Goal: Task Accomplishment & Management: Manage account settings

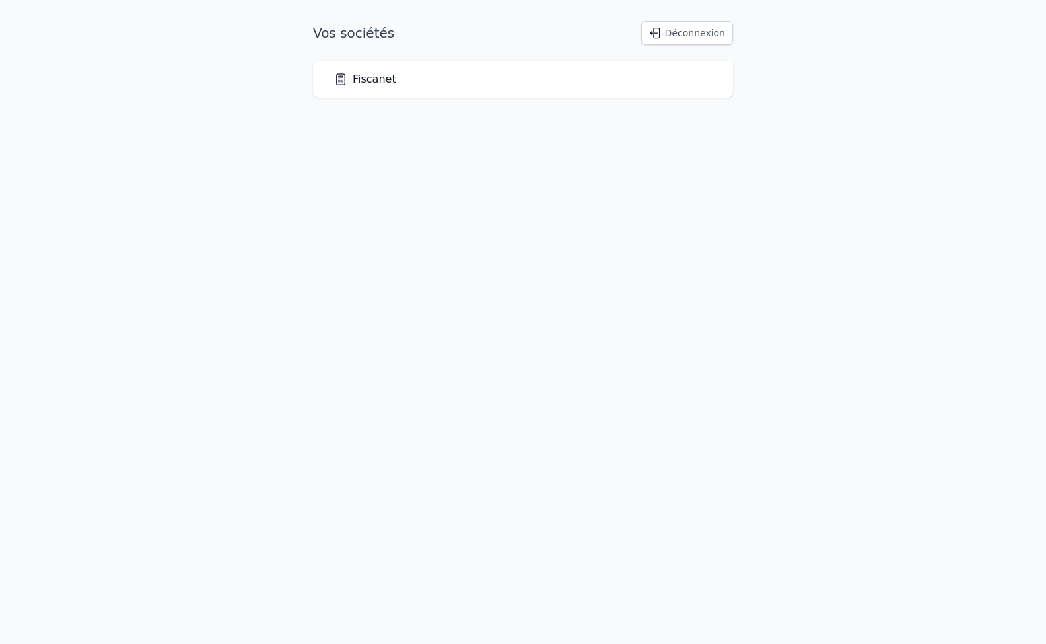
click at [372, 81] on link "Fiscanet" at bounding box center [365, 79] width 62 height 16
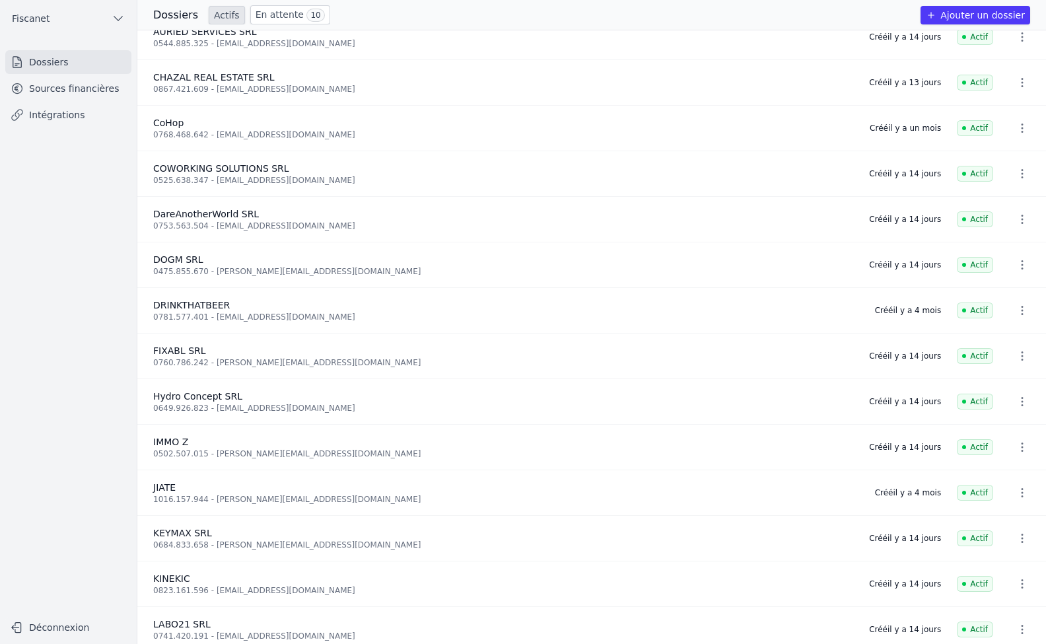
scroll to position [264, 0]
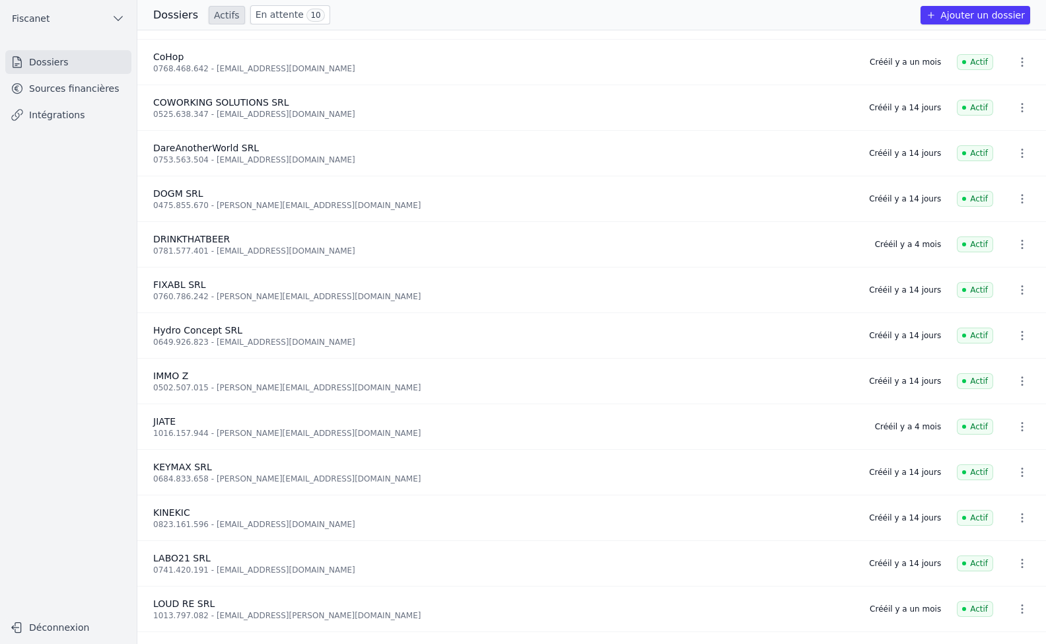
click at [101, 92] on link "Sources financières" at bounding box center [68, 89] width 126 height 24
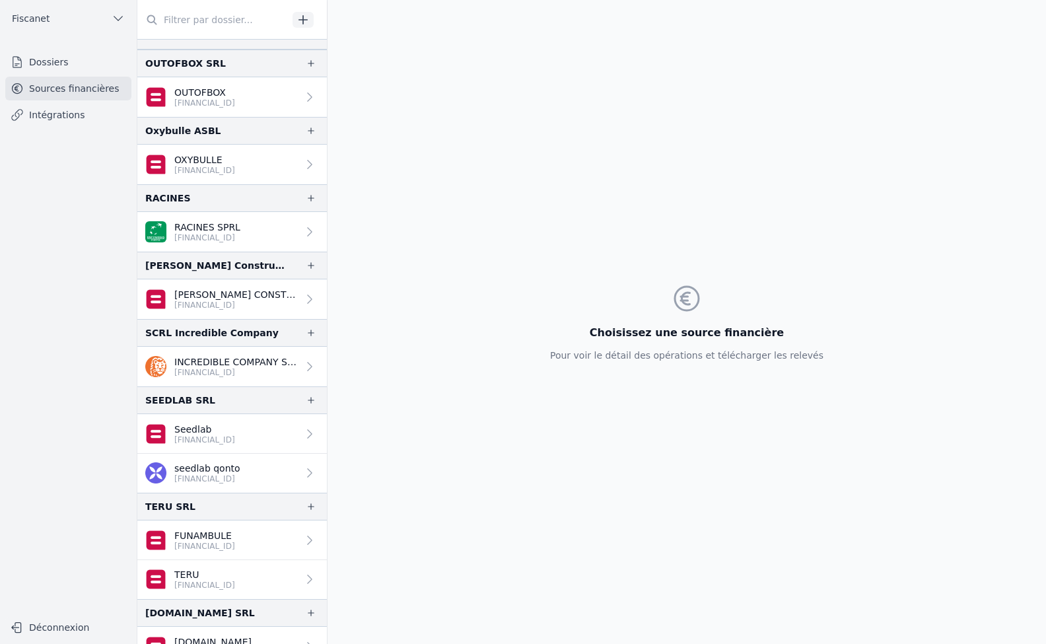
scroll to position [1845, 0]
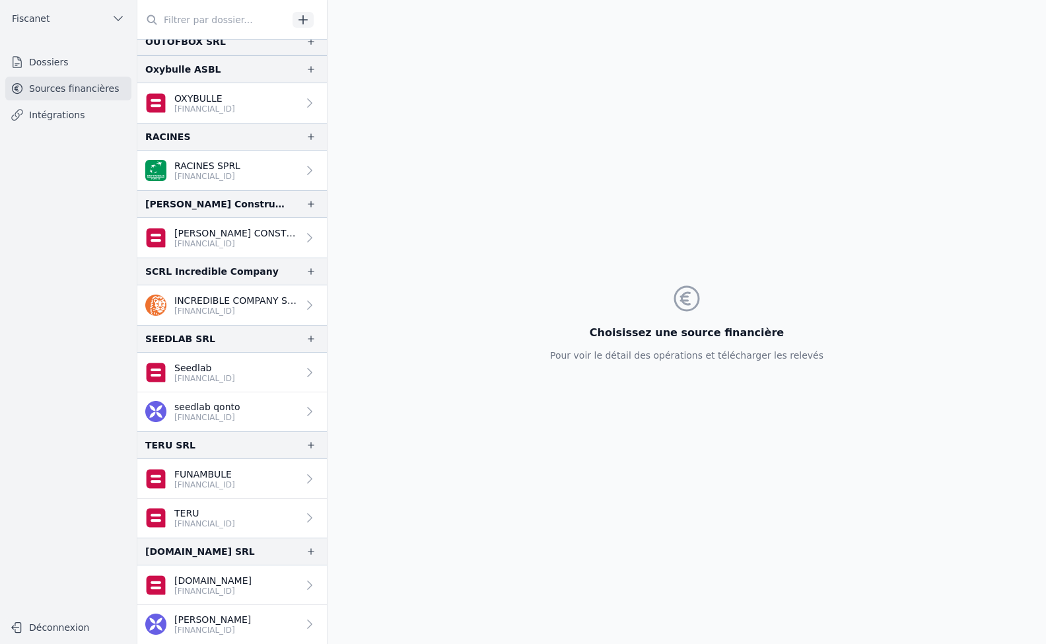
click at [381, 265] on div "Choisissez une source financière Pour voir le détail des opérations et téléchar…" at bounding box center [687, 322] width 719 height 644
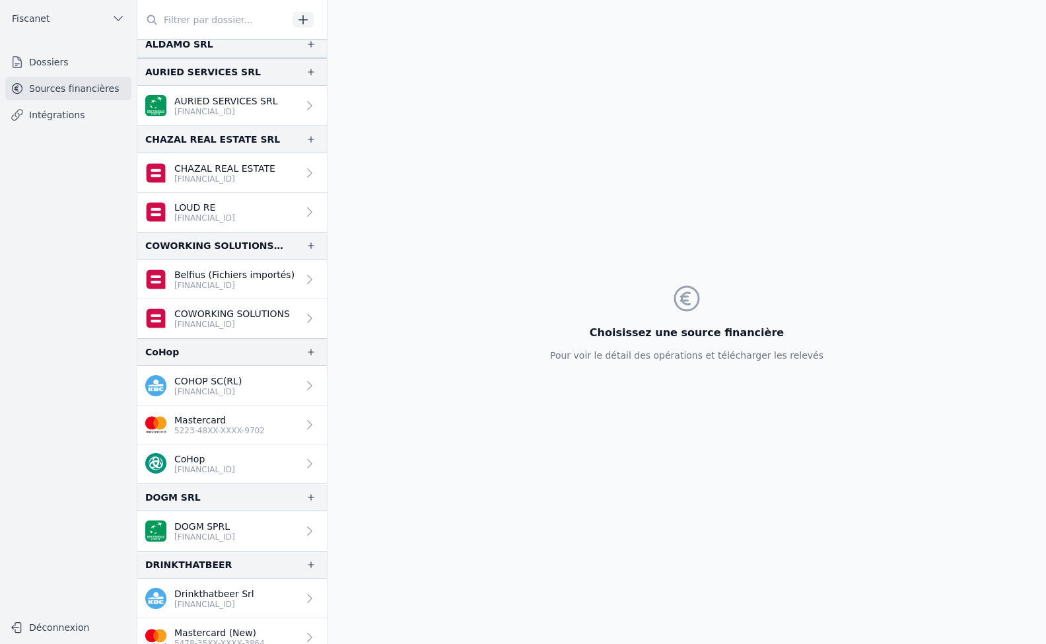
scroll to position [0, 0]
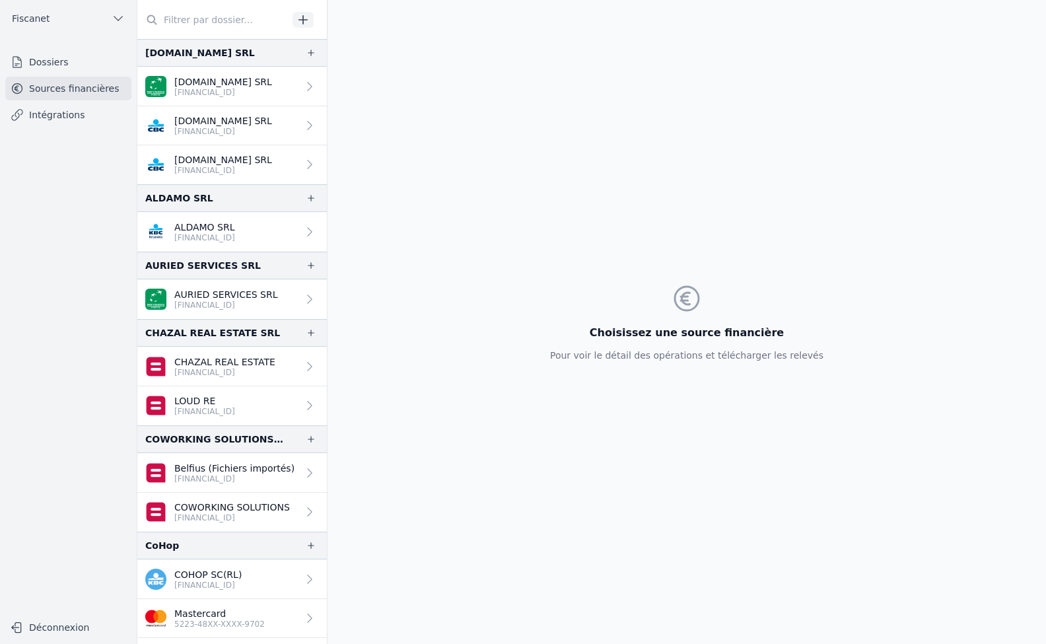
click at [58, 55] on link "Dossiers" at bounding box center [68, 62] width 126 height 24
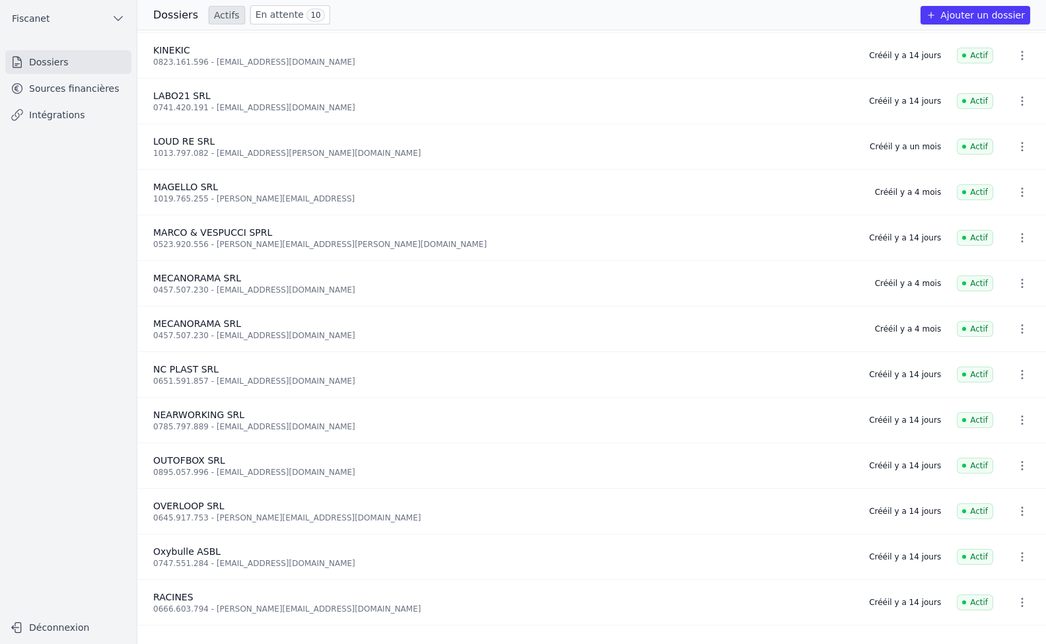
scroll to position [1032, 0]
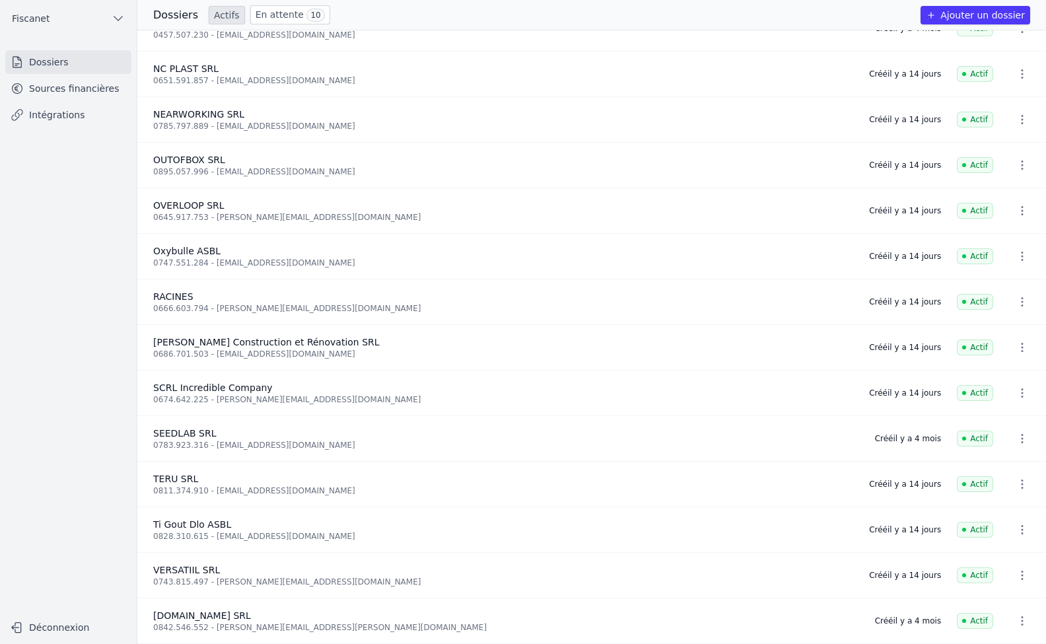
click at [71, 93] on link "Sources financières" at bounding box center [68, 89] width 126 height 24
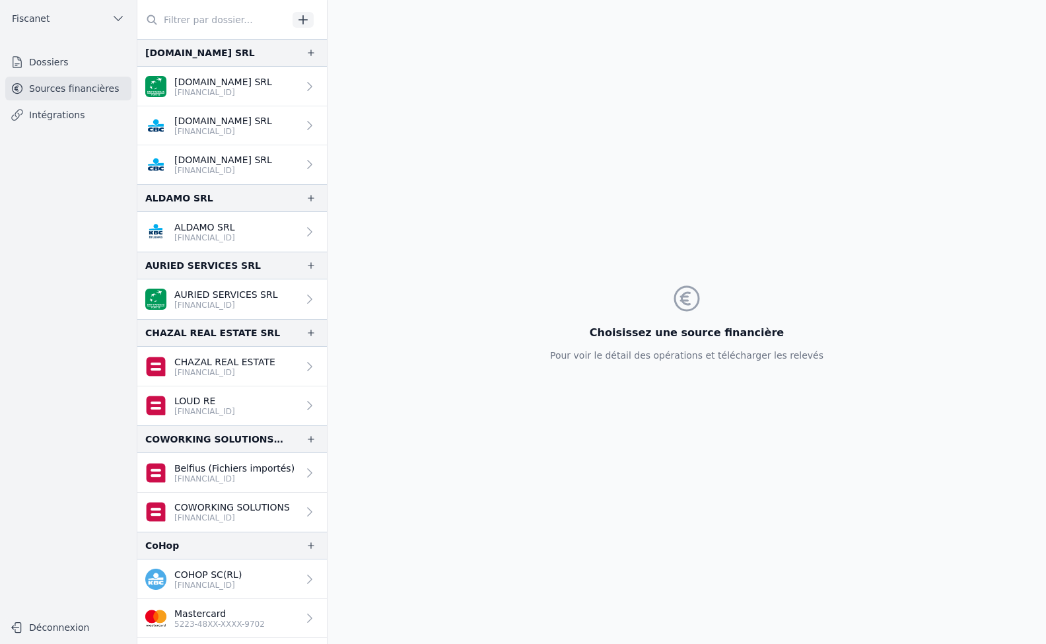
click at [42, 61] on link "Dossiers" at bounding box center [68, 62] width 126 height 24
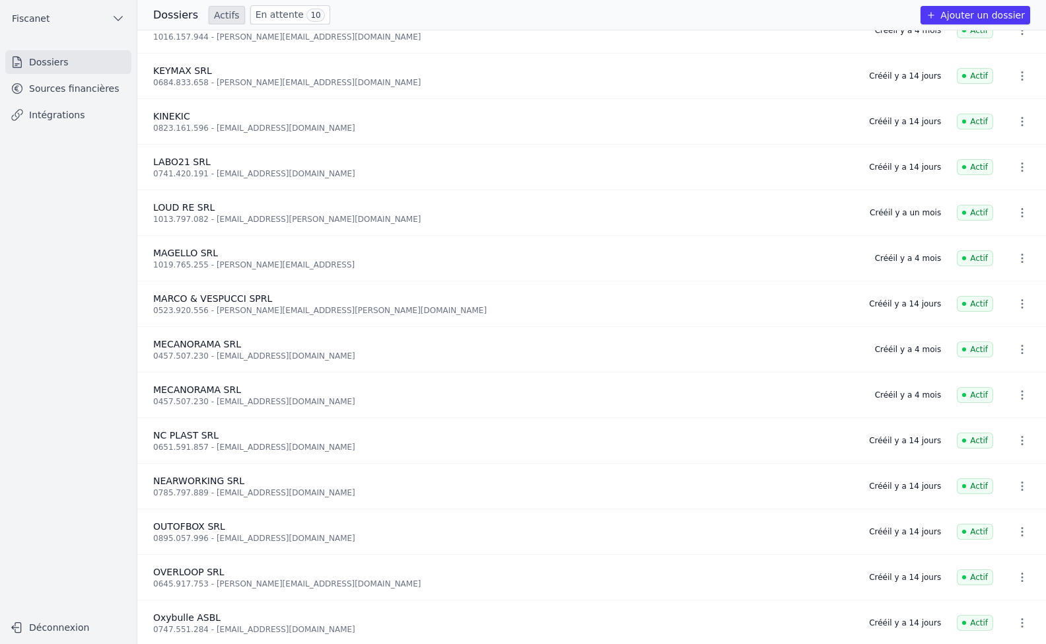
scroll to position [793, 0]
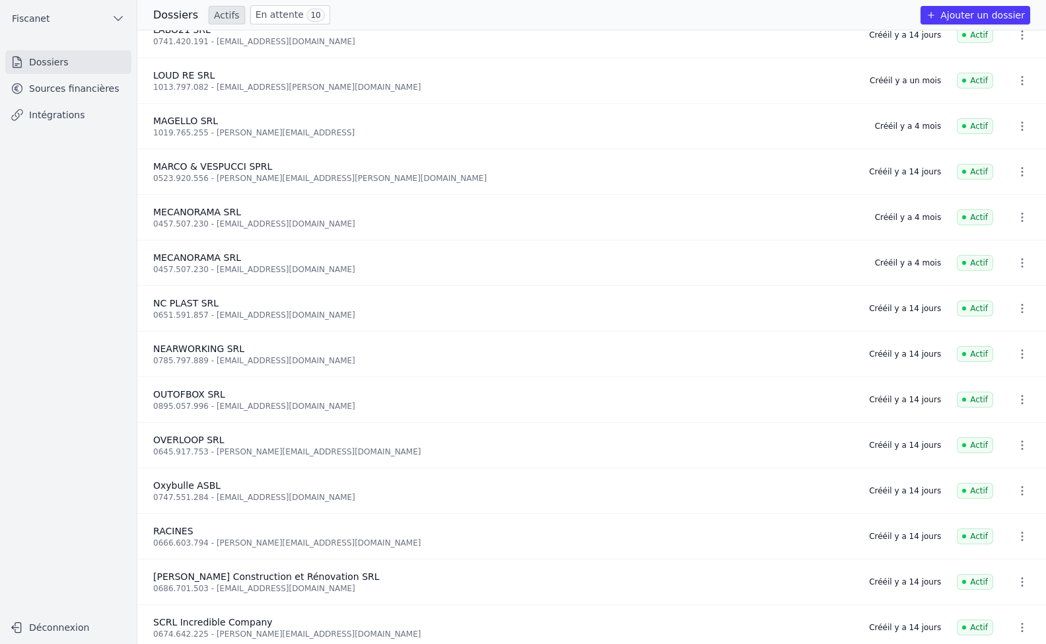
click at [74, 86] on link "Sources financières" at bounding box center [68, 89] width 126 height 24
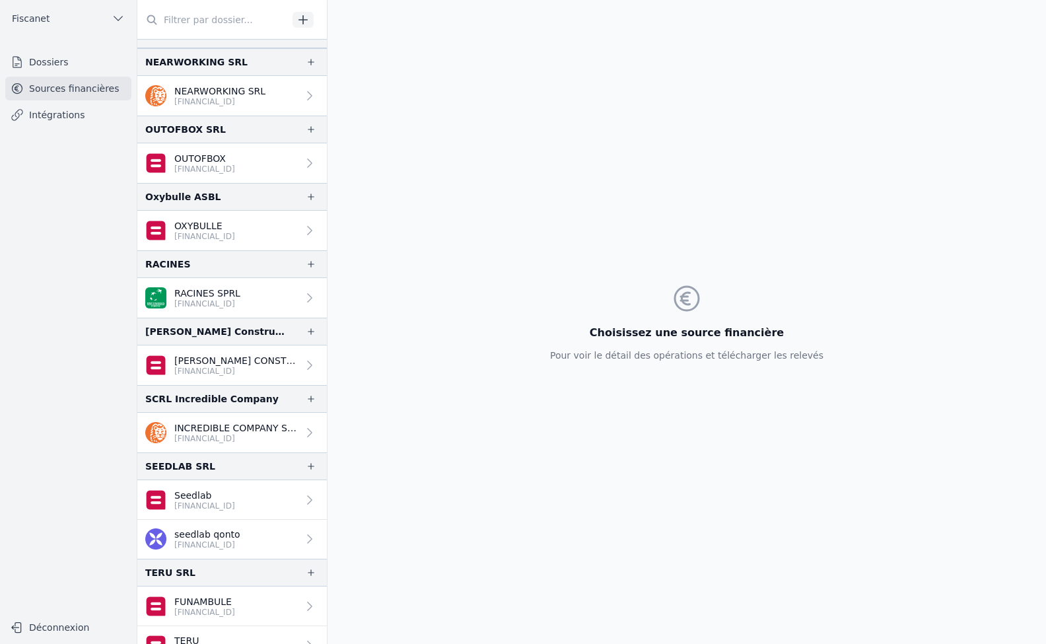
scroll to position [1845, 0]
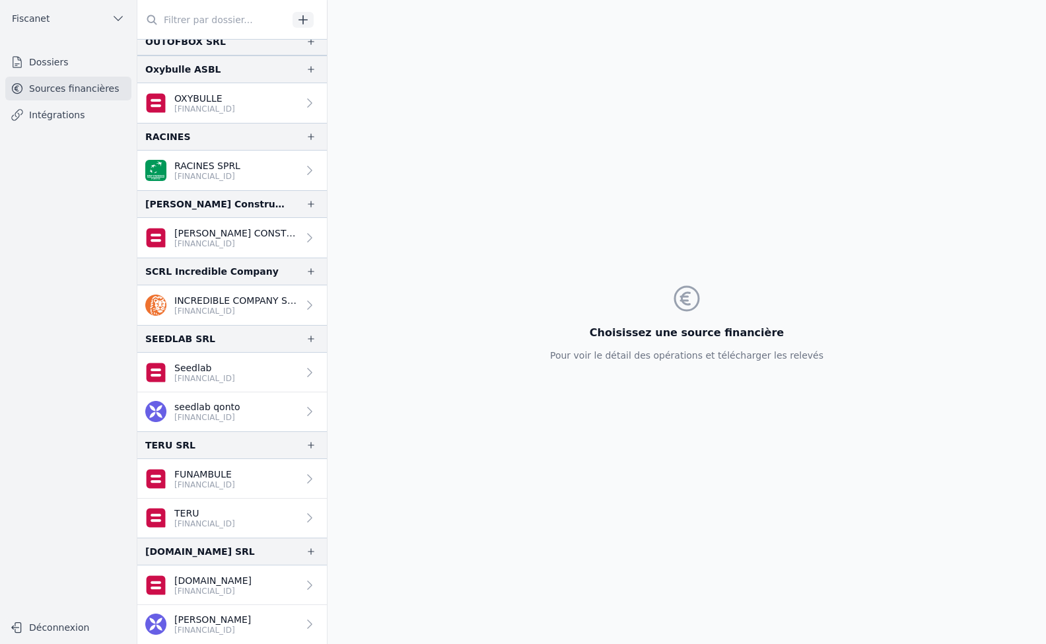
click at [54, 61] on link "Dossiers" at bounding box center [68, 62] width 126 height 24
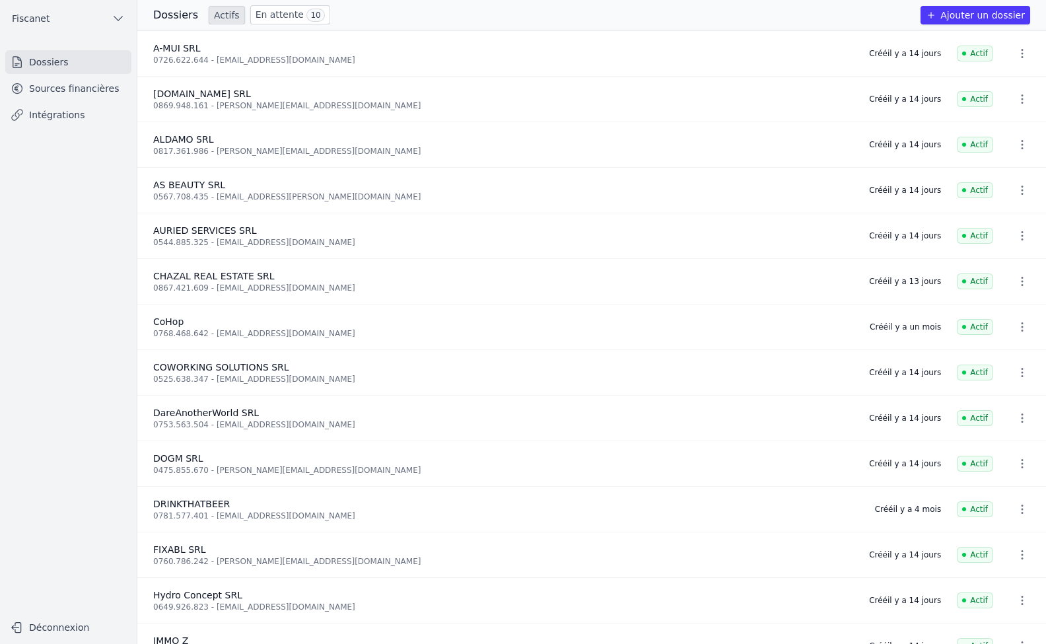
click at [52, 67] on link "Dossiers" at bounding box center [68, 62] width 126 height 24
click at [122, 23] on icon "button" at bounding box center [118, 18] width 13 height 13
drag, startPoint x: 57, startPoint y: 91, endPoint x: 63, endPoint y: 94, distance: 6.8
click at [63, 94] on div at bounding box center [523, 322] width 1046 height 644
click at [51, 61] on link "Dossiers" at bounding box center [68, 62] width 126 height 24
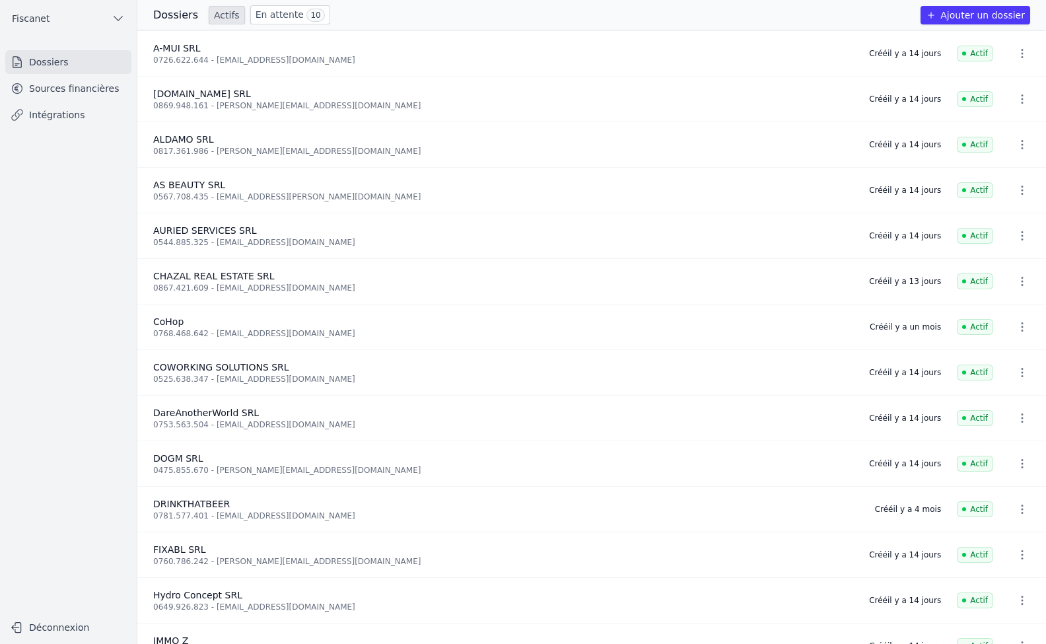
click at [76, 87] on link "Sources financières" at bounding box center [68, 89] width 126 height 24
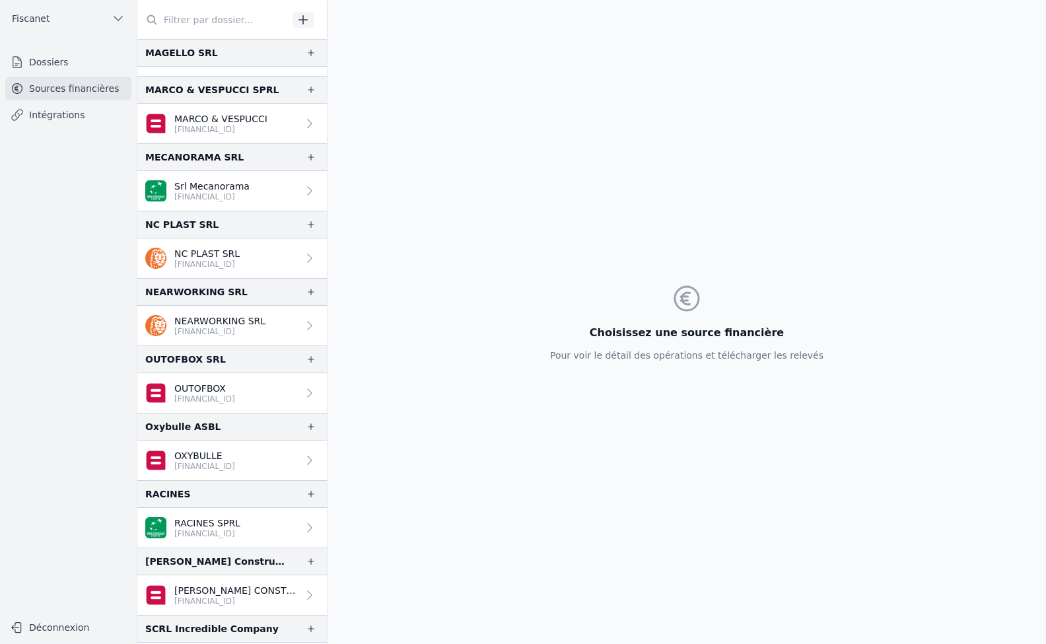
scroll to position [1422, 0]
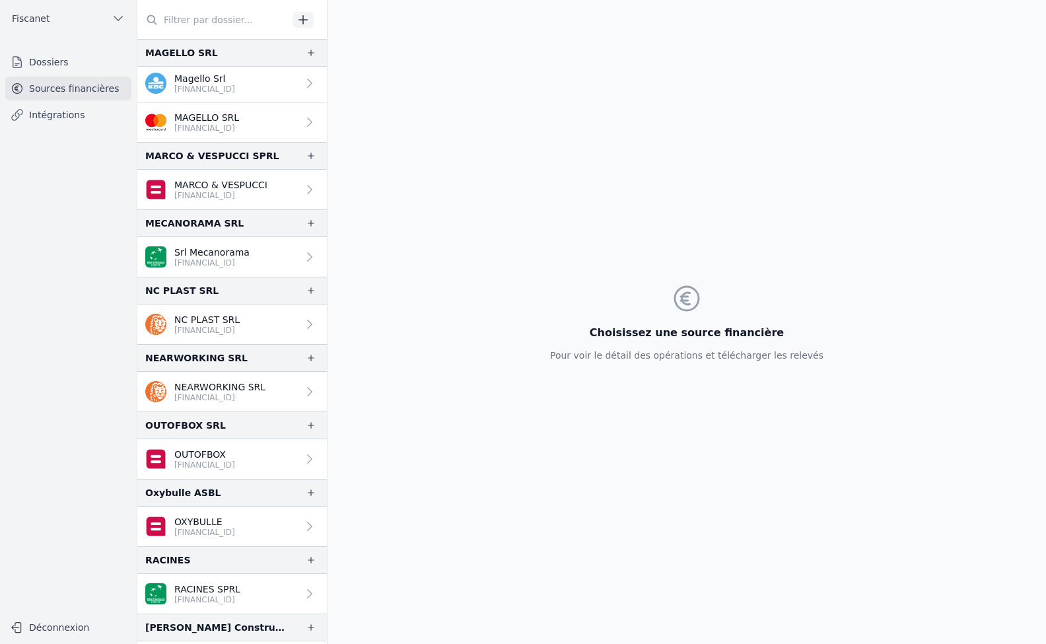
click at [428, 273] on div "Choisissez une source financière Pour voir le détail des opérations et téléchar…" at bounding box center [687, 322] width 719 height 644
click at [236, 250] on p "Srl Mecanorama" at bounding box center [211, 252] width 75 height 13
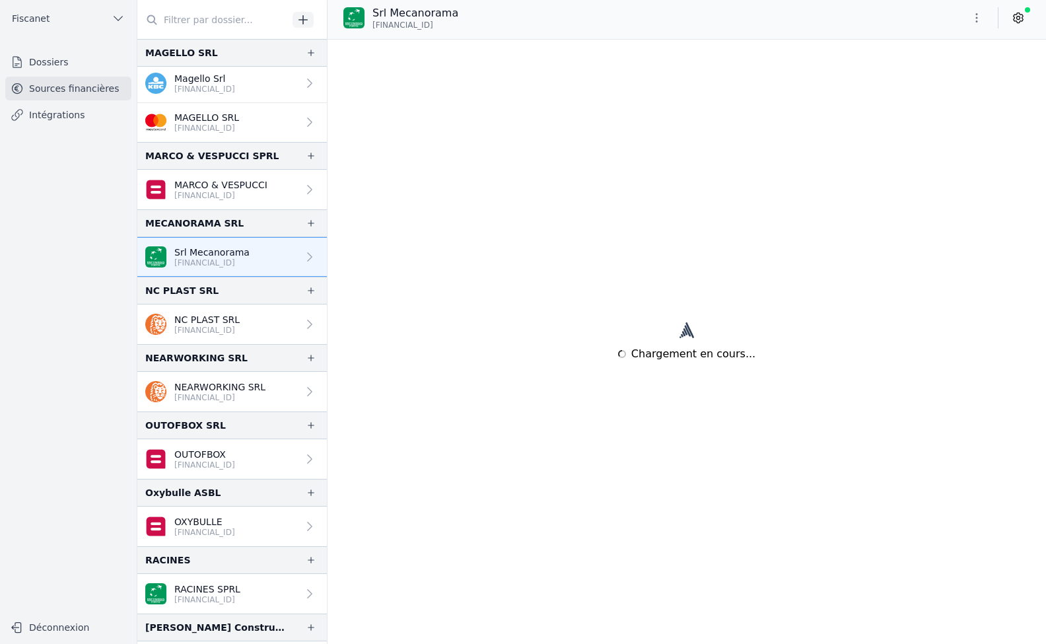
click at [48, 116] on link "Intégrations" at bounding box center [68, 115] width 126 height 24
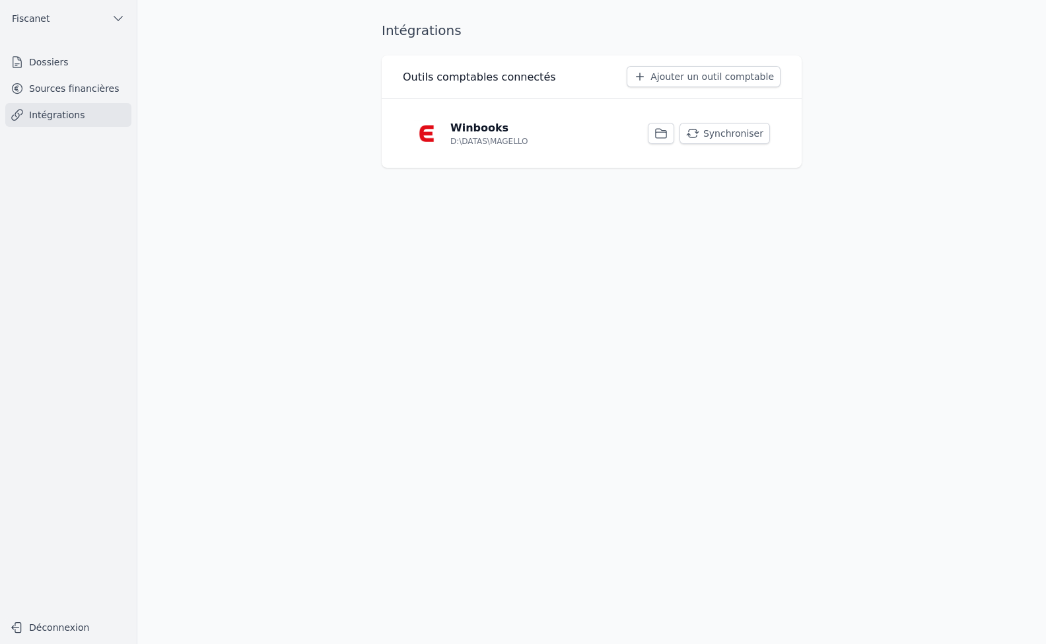
click at [715, 135] on button "Synchroniser" at bounding box center [725, 133] width 91 height 21
click at [60, 89] on link "Sources financières" at bounding box center [68, 89] width 126 height 24
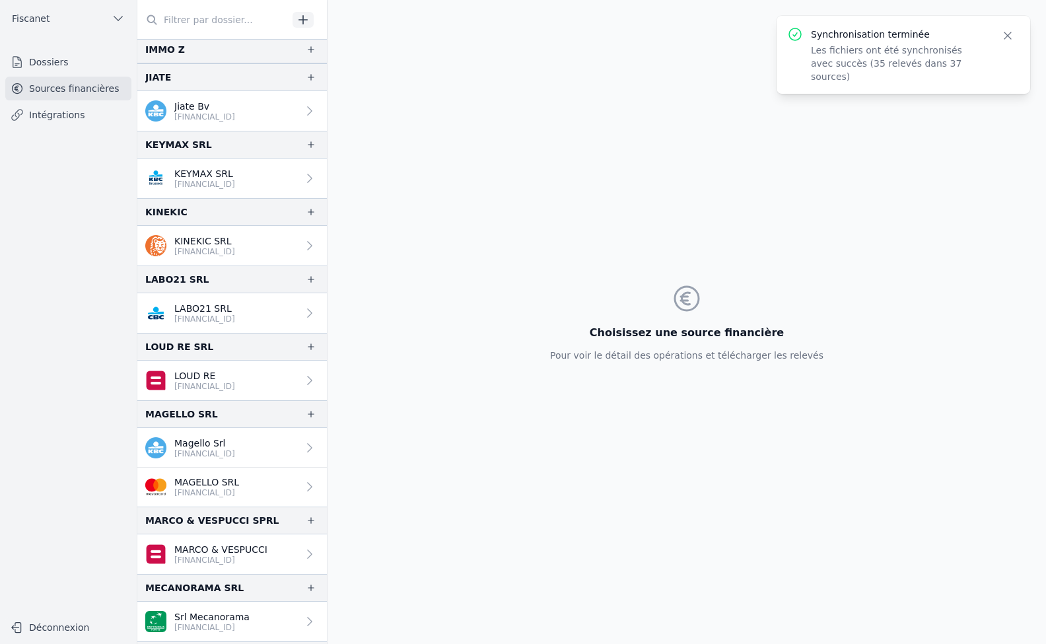
scroll to position [1123, 0]
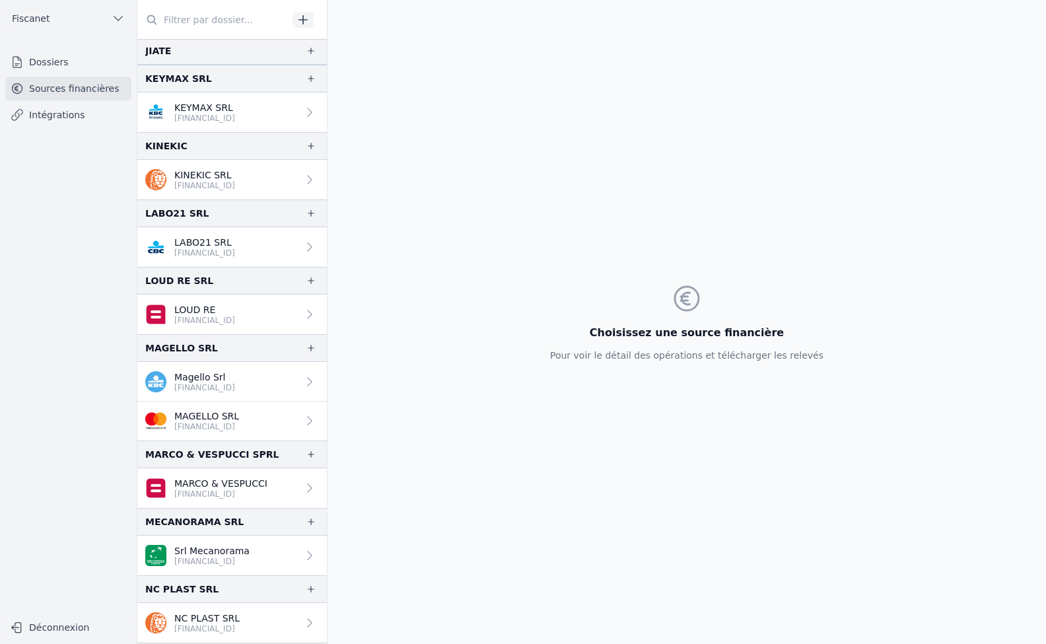
click at [261, 551] on link "Srl Mecanorama [FINANCIAL_ID]" at bounding box center [232, 556] width 190 height 40
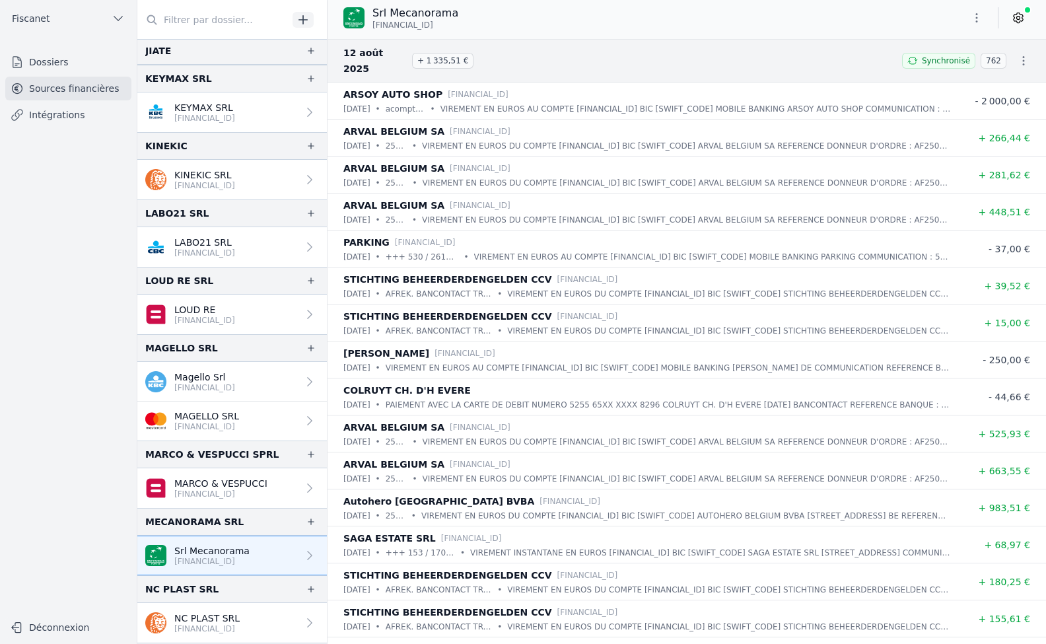
click at [1021, 12] on icon at bounding box center [1018, 17] width 13 height 13
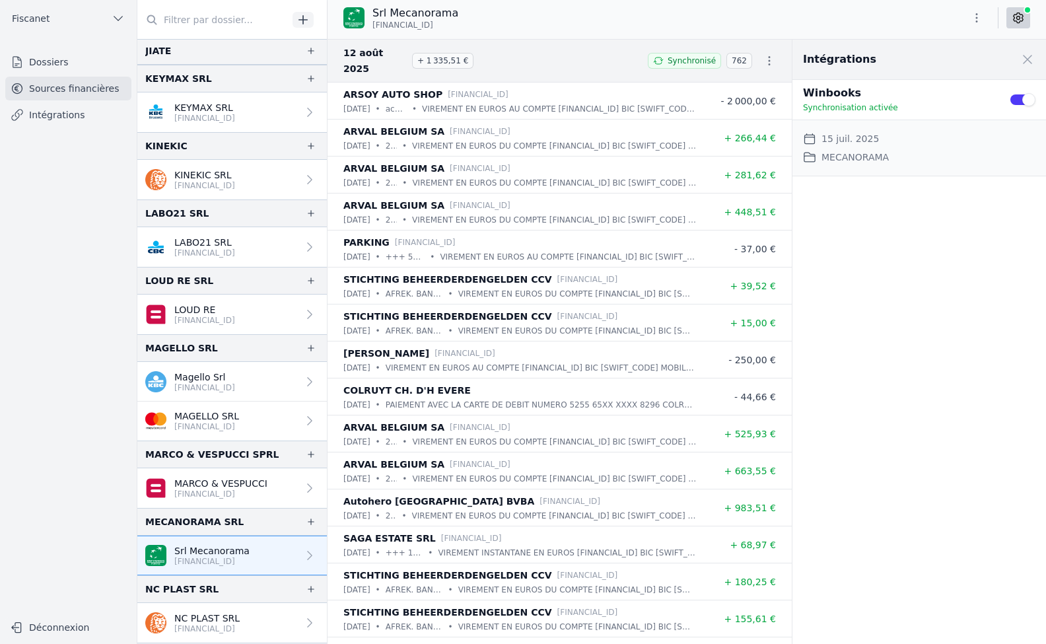
click at [1015, 99] on button "Use setting" at bounding box center [1022, 99] width 26 height 13
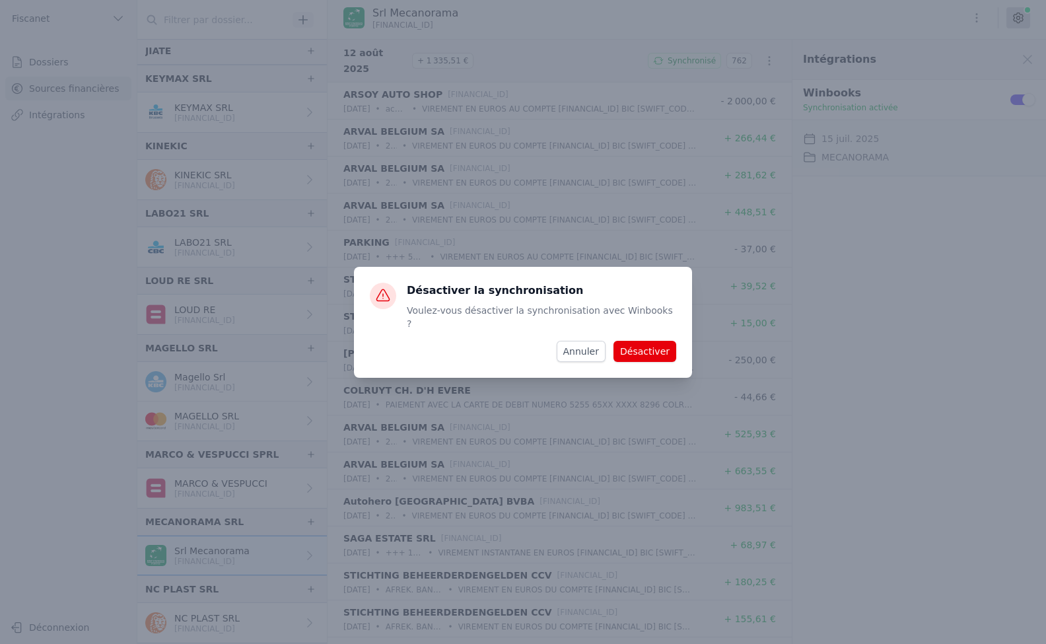
click at [639, 347] on button "Désactiver" at bounding box center [645, 351] width 63 height 21
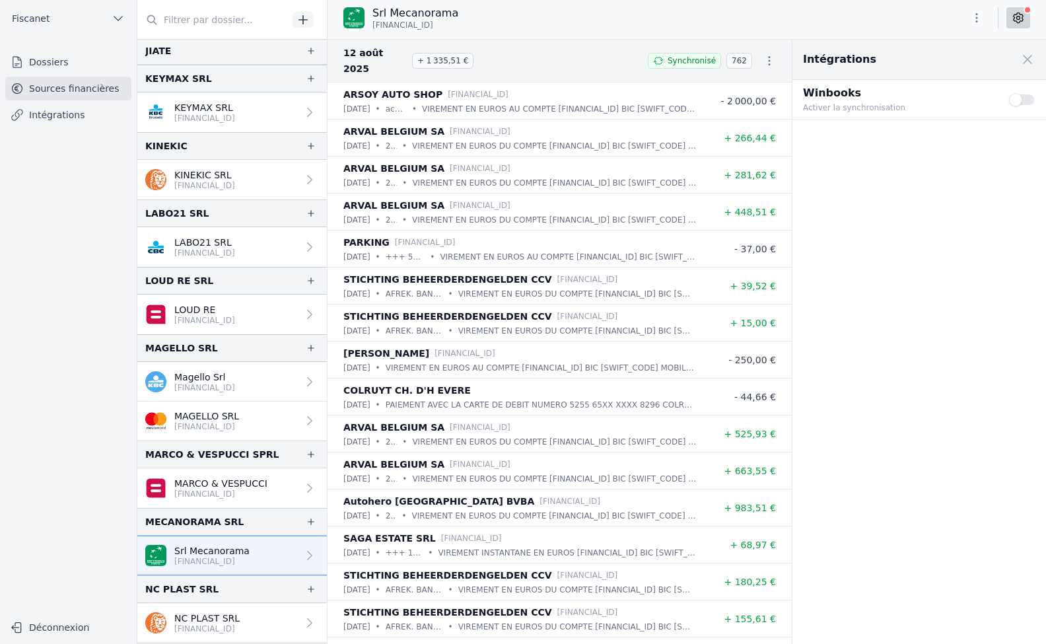
click at [1027, 103] on button "Use setting" at bounding box center [1022, 99] width 26 height 13
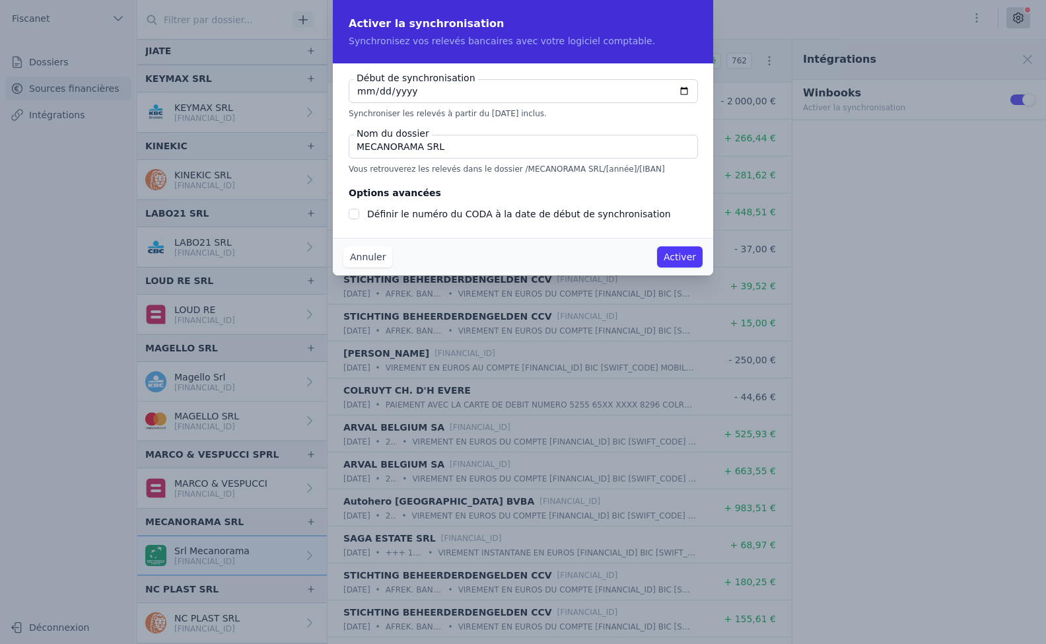
click at [359, 95] on input "[DATE]" at bounding box center [523, 91] width 349 height 24
type input "[DATE]"
checkbox input "false"
type input "[DATE]"
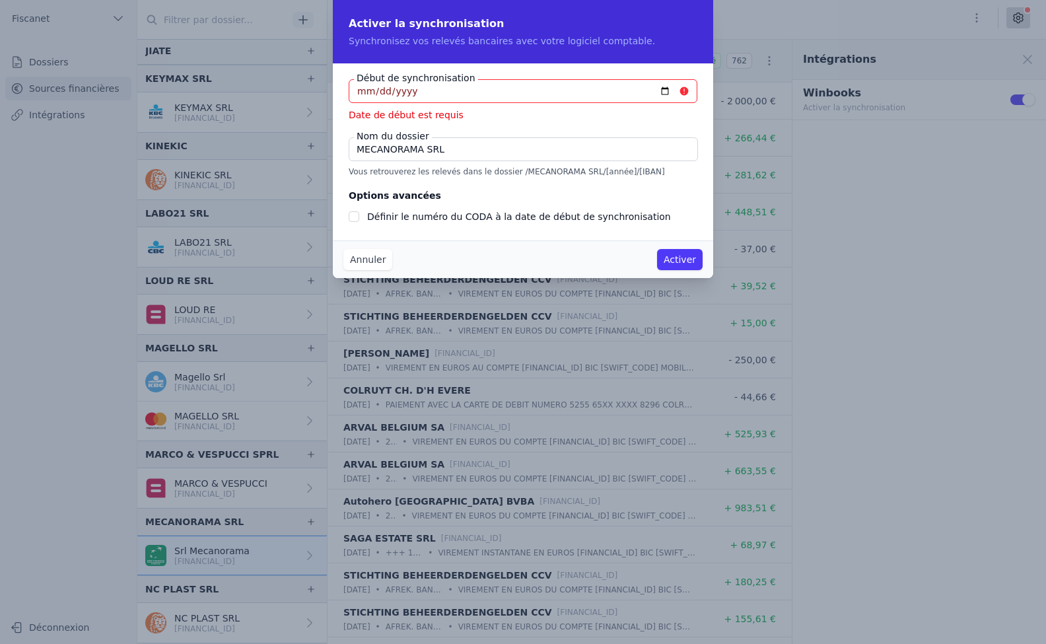
type input "[DATE]"
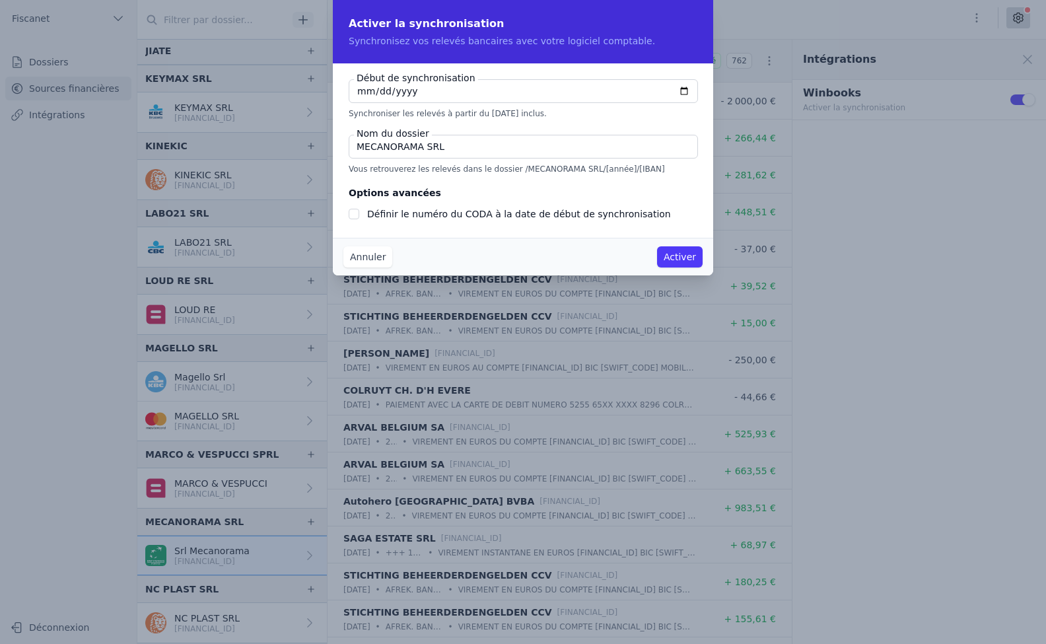
click at [353, 216] on input "Définir le numéro du CODA à la date de début de synchronisation" at bounding box center [354, 214] width 11 height 11
checkbox input "true"
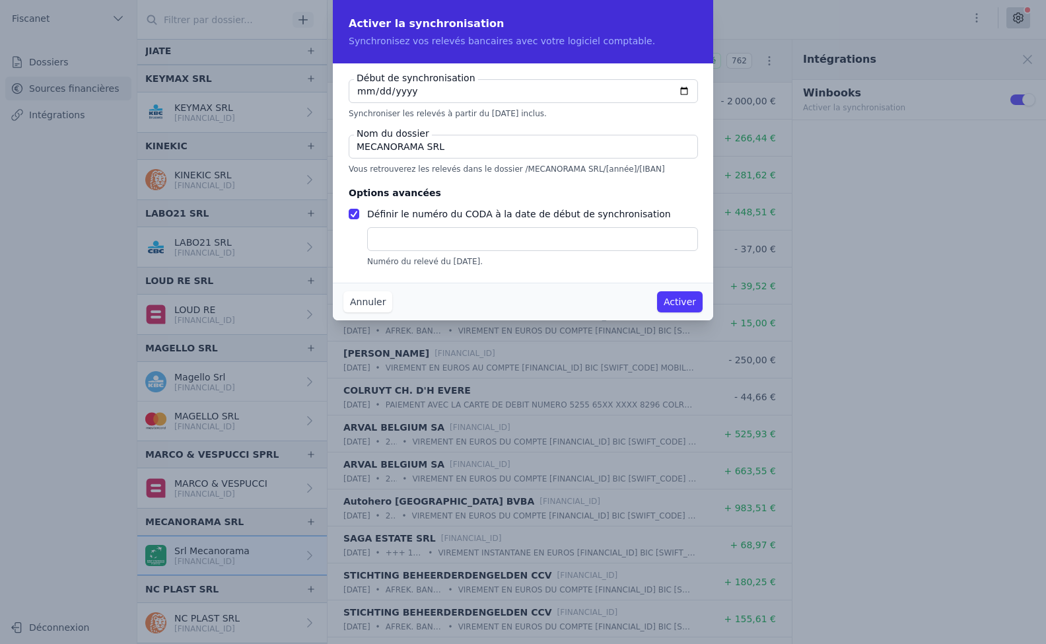
click at [378, 235] on input "text" at bounding box center [532, 239] width 331 height 24
click at [389, 238] on input "text" at bounding box center [532, 239] width 331 height 24
type input "196"
click at [440, 242] on input "196" at bounding box center [532, 239] width 331 height 24
click at [442, 149] on input "MECANORAMA SRL" at bounding box center [523, 147] width 349 height 24
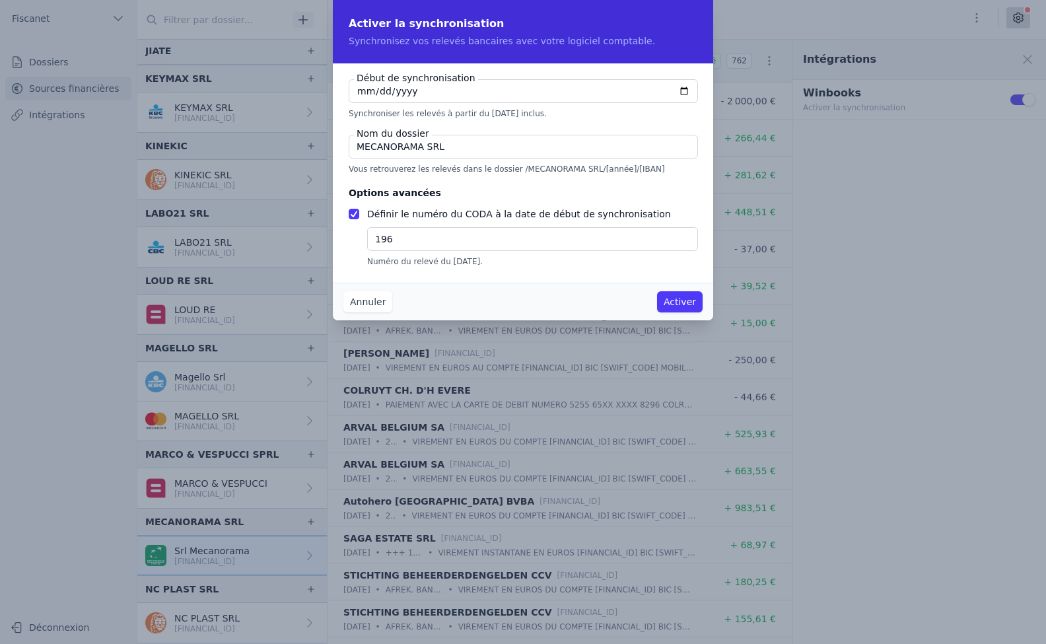
click at [460, 147] on input "MECANORAMA SRL" at bounding box center [523, 147] width 349 height 24
type input "MECANORAMA"
click at [677, 305] on button "Activer" at bounding box center [680, 301] width 46 height 21
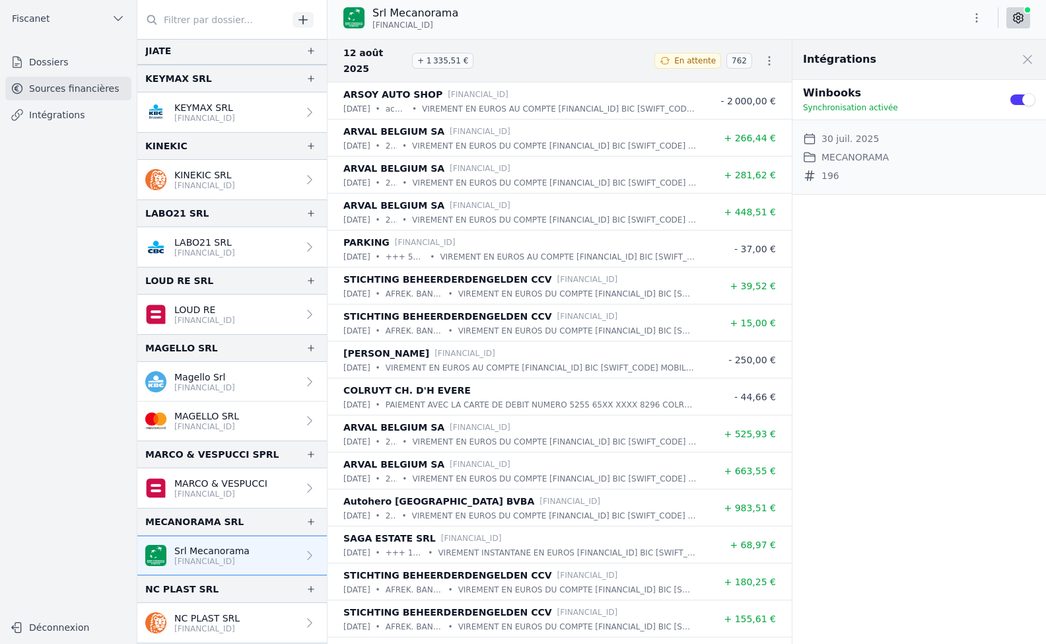
click at [52, 113] on link "Intégrations" at bounding box center [68, 115] width 126 height 24
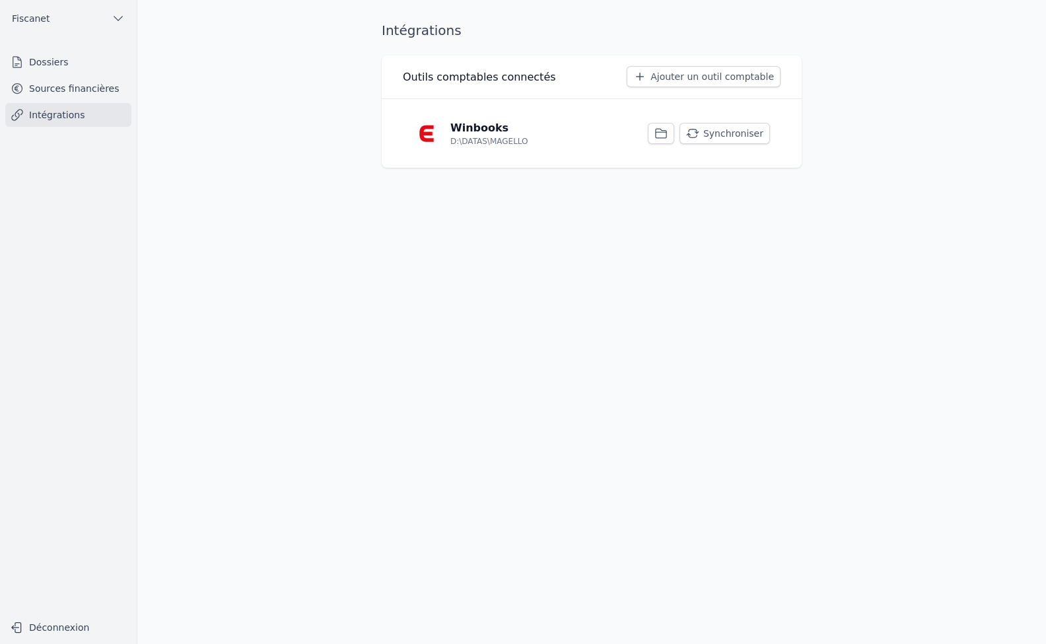
click at [707, 141] on button "Synchroniser" at bounding box center [725, 133] width 91 height 21
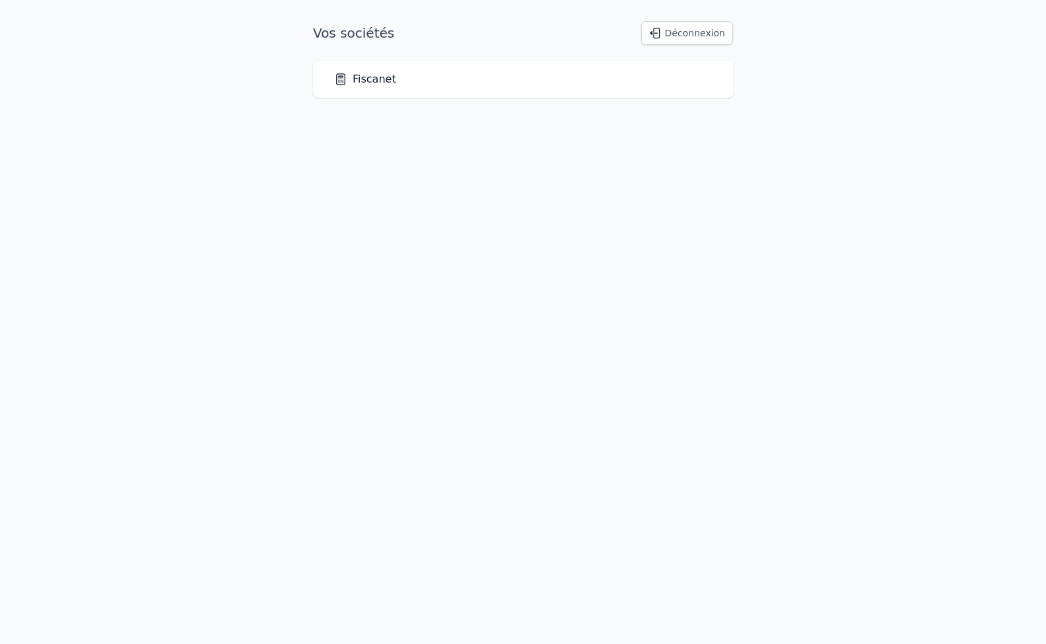
click at [359, 83] on link "Fiscanet" at bounding box center [365, 79] width 62 height 16
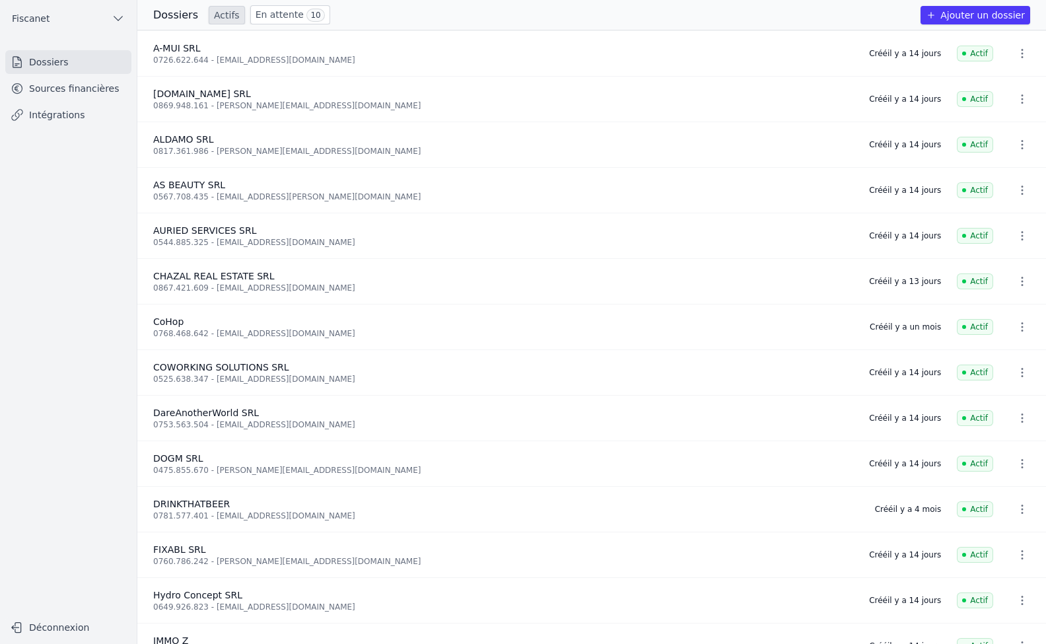
click at [69, 63] on link "Dossiers" at bounding box center [68, 62] width 126 height 24
click at [76, 96] on link "Sources financières" at bounding box center [68, 89] width 126 height 24
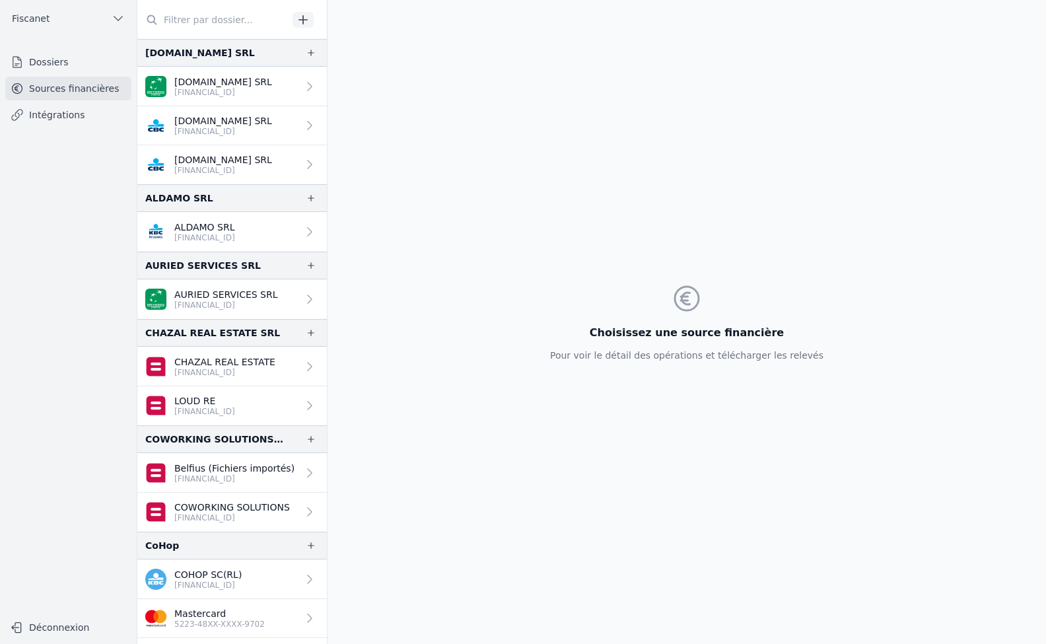
click at [62, 67] on link "Dossiers" at bounding box center [68, 62] width 126 height 24
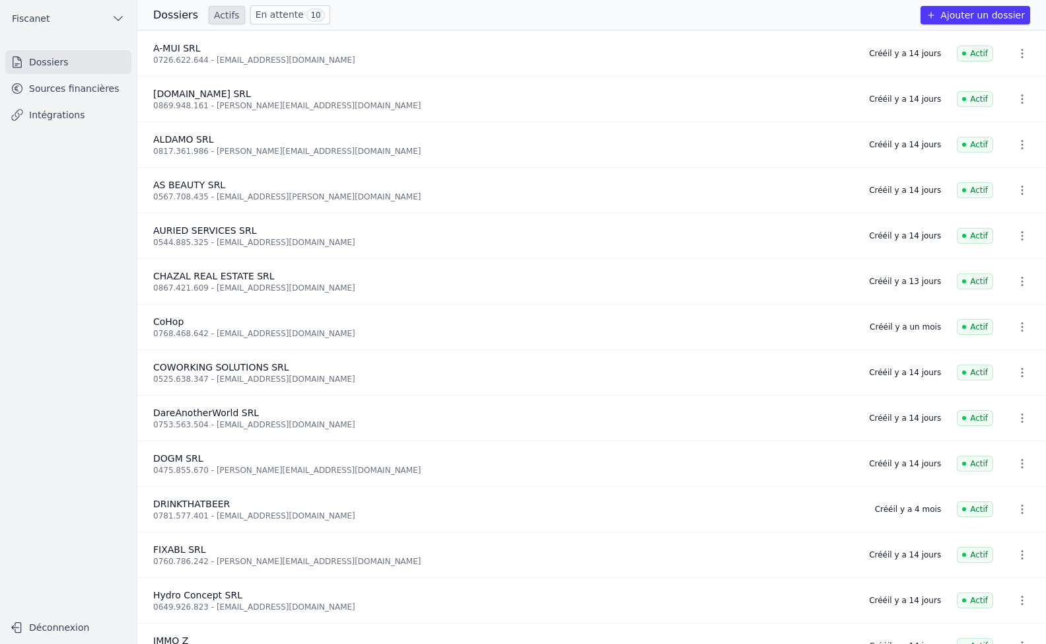
click at [92, 94] on link "Sources financières" at bounding box center [68, 89] width 126 height 24
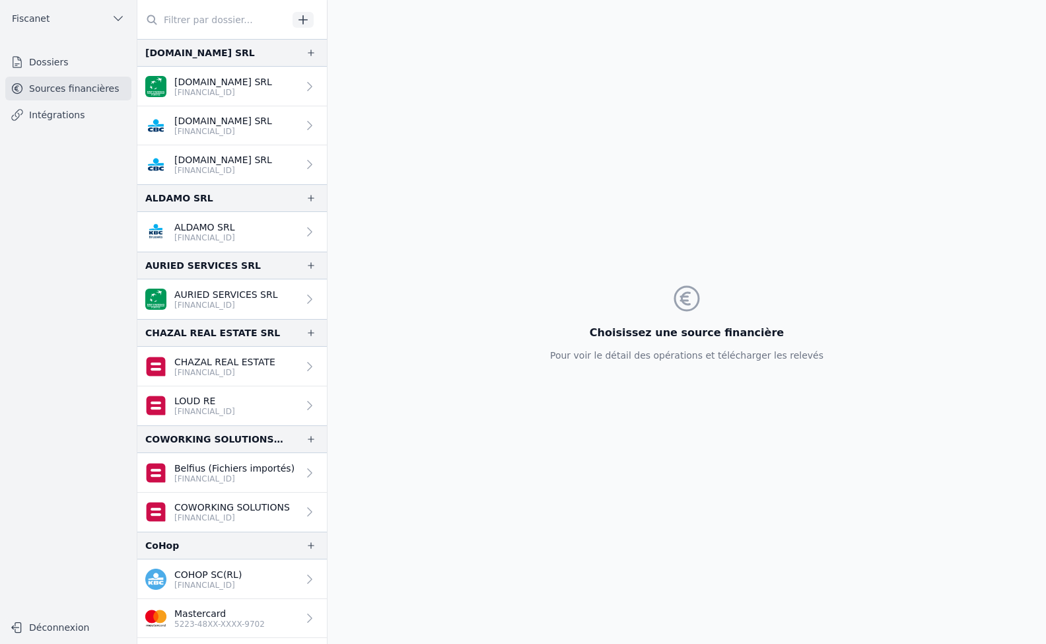
click at [68, 65] on link "Dossiers" at bounding box center [68, 62] width 126 height 24
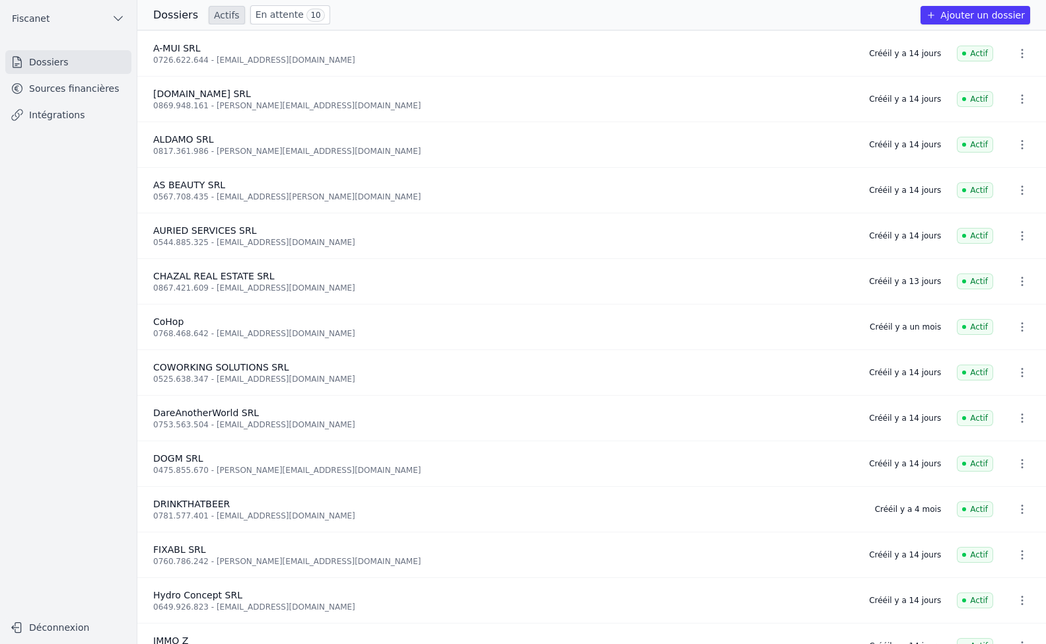
click at [269, 19] on link "En attente 10" at bounding box center [290, 14] width 80 height 19
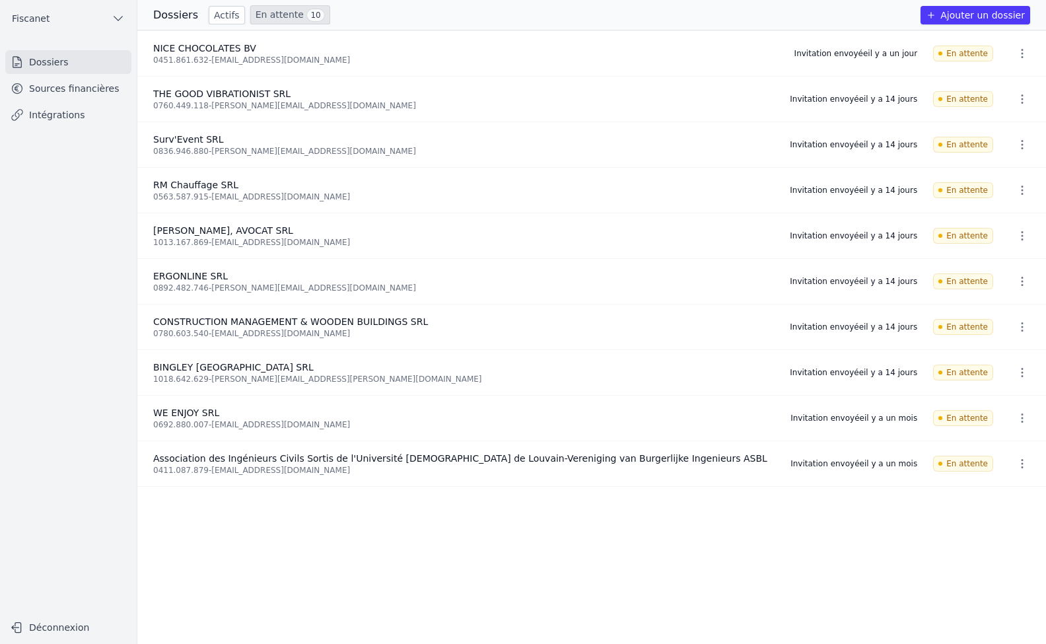
click at [212, 17] on link "Actifs" at bounding box center [227, 15] width 36 height 18
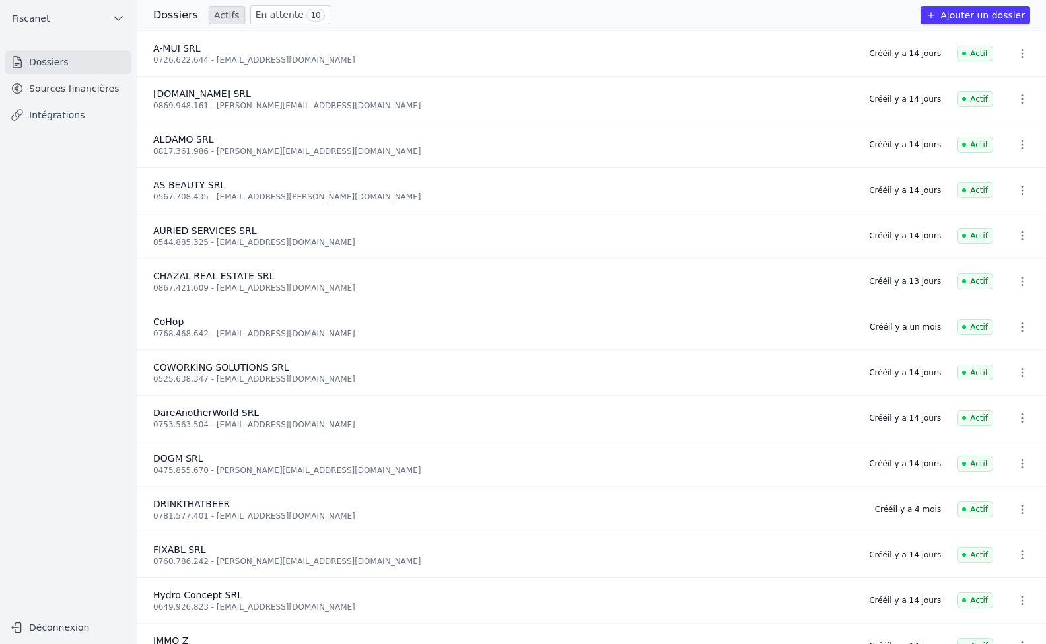
click at [40, 60] on link "Dossiers" at bounding box center [68, 62] width 126 height 24
click at [67, 89] on link "Sources financières" at bounding box center [68, 89] width 126 height 24
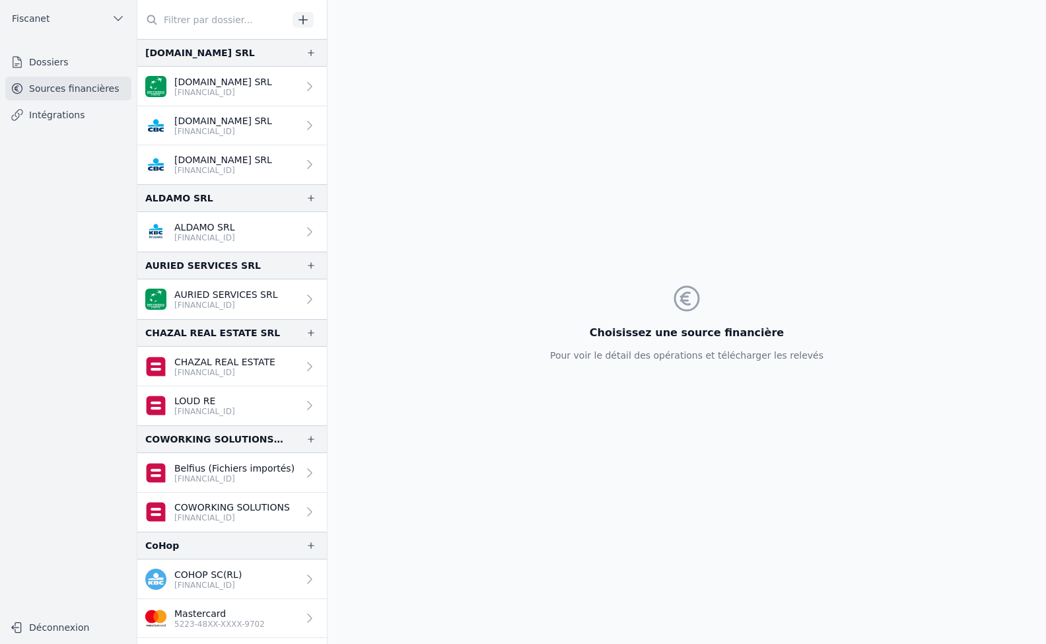
click at [71, 65] on link "Dossiers" at bounding box center [68, 62] width 126 height 24
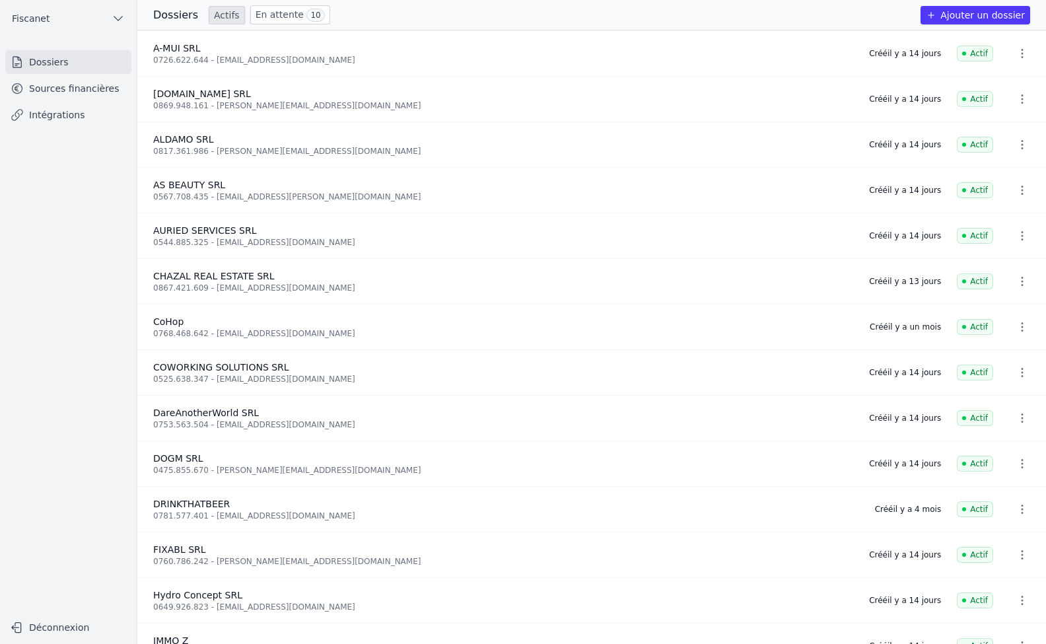
click at [66, 96] on link "Sources financières" at bounding box center [68, 89] width 126 height 24
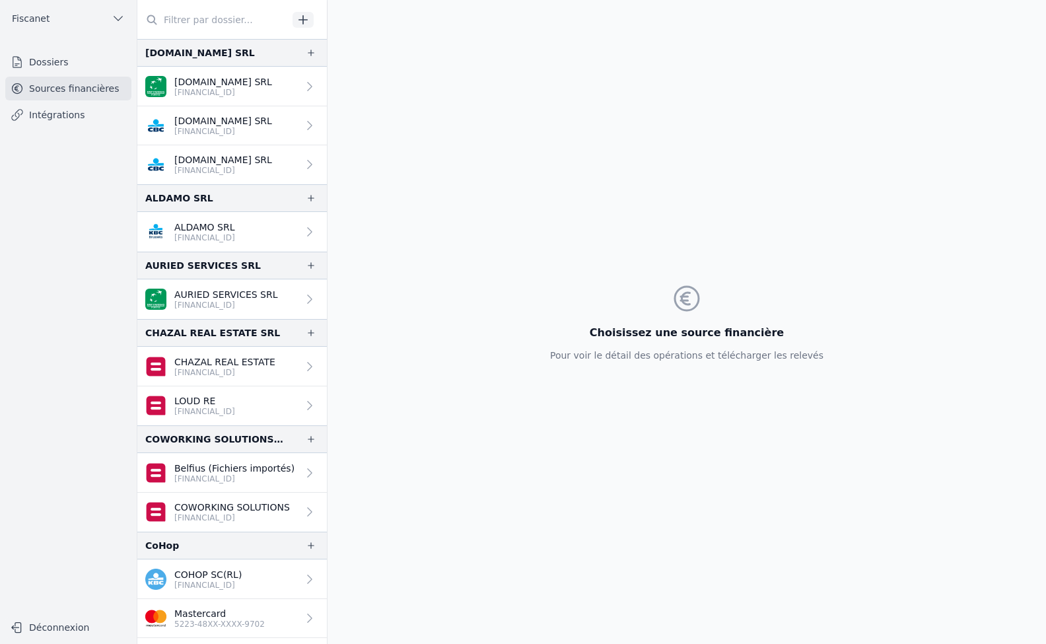
click at [30, 61] on link "Dossiers" at bounding box center [68, 62] width 126 height 24
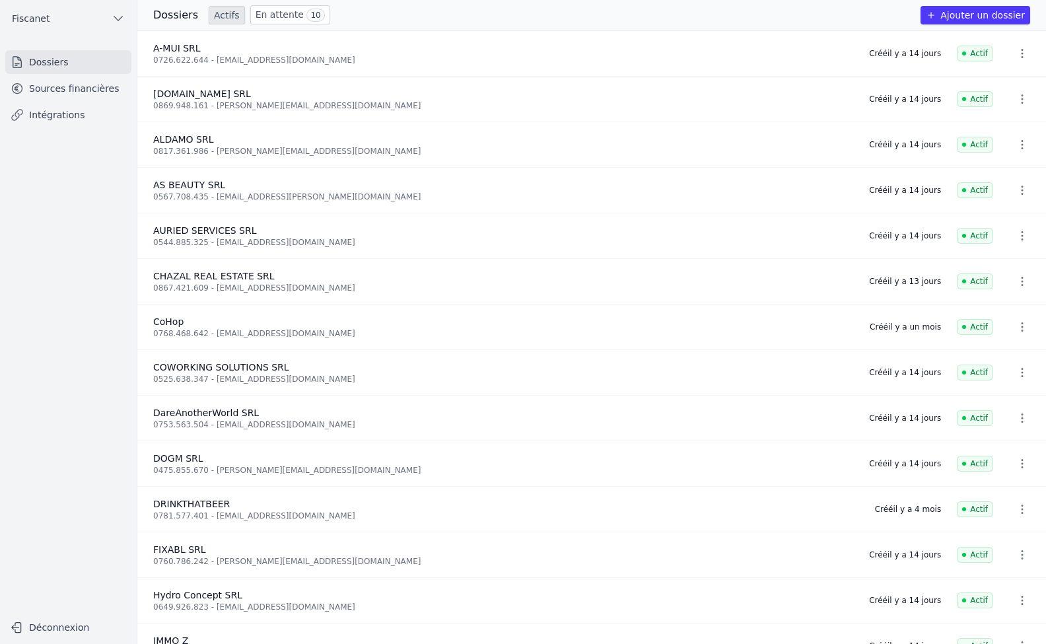
click at [91, 84] on link "Sources financières" at bounding box center [68, 89] width 126 height 24
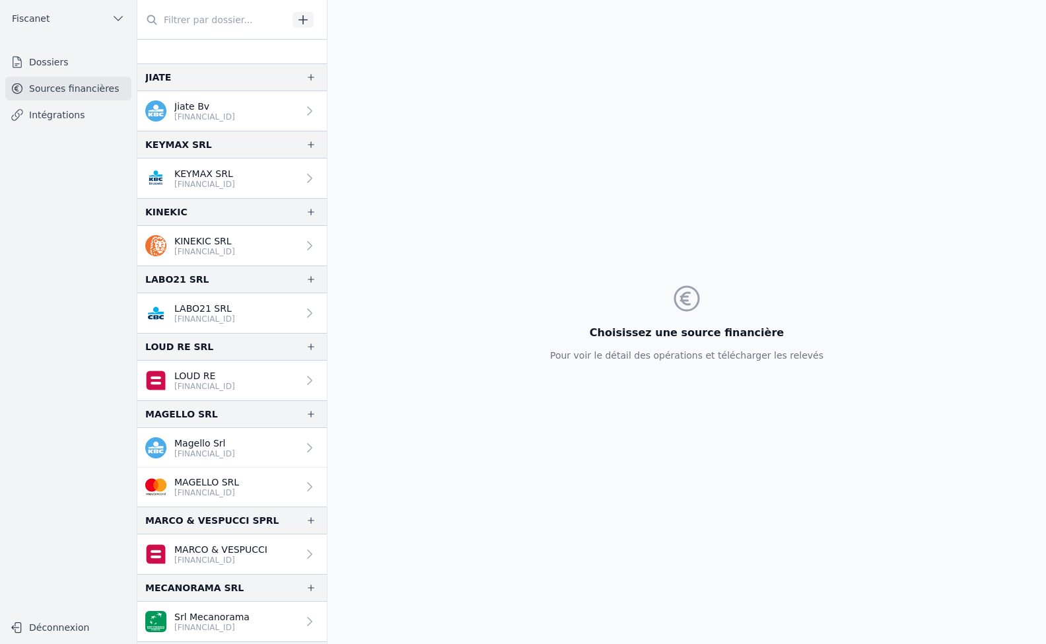
scroll to position [991, 0]
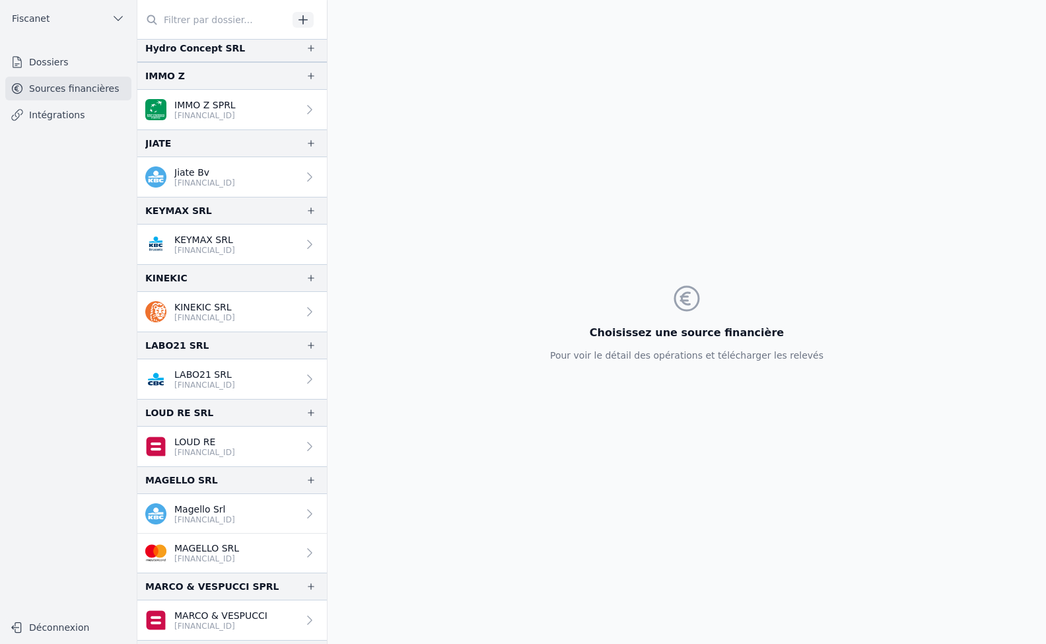
click at [49, 67] on link "Dossiers" at bounding box center [68, 62] width 126 height 24
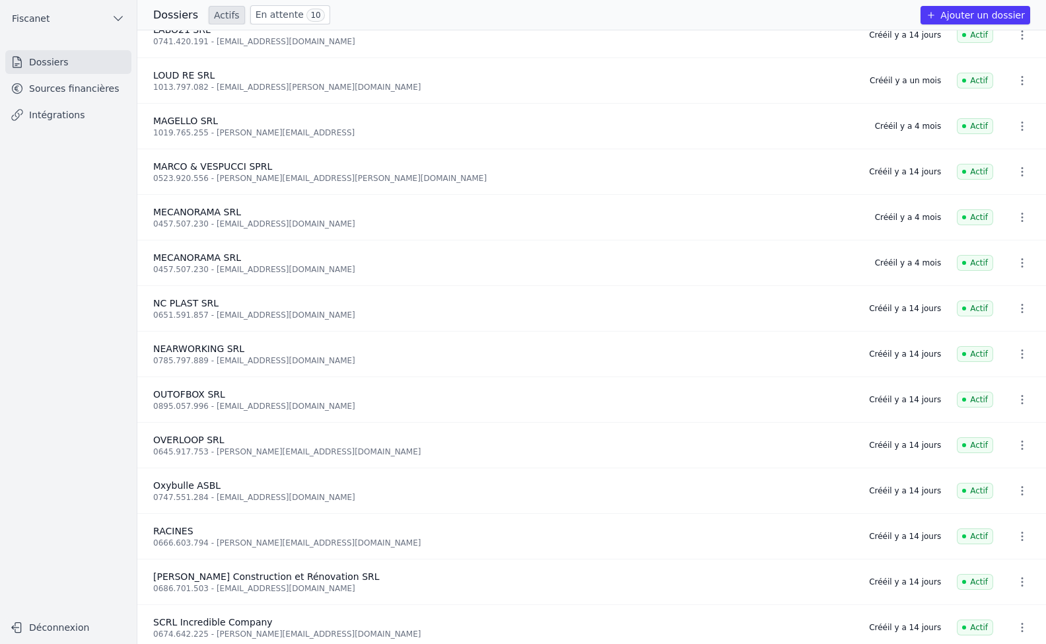
scroll to position [991, 0]
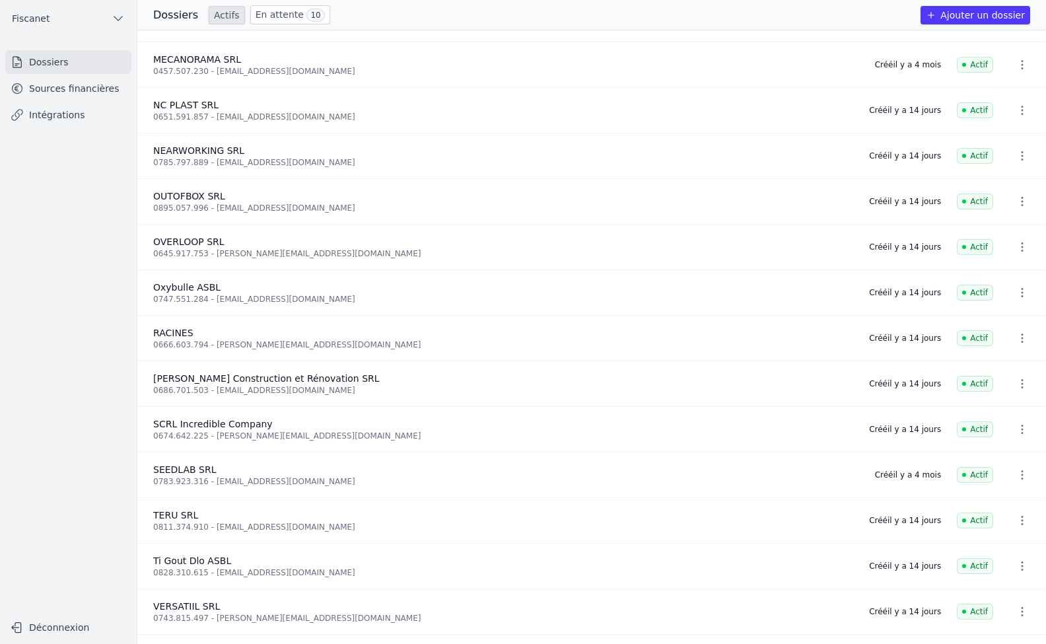
click at [75, 89] on link "Sources financières" at bounding box center [68, 89] width 126 height 24
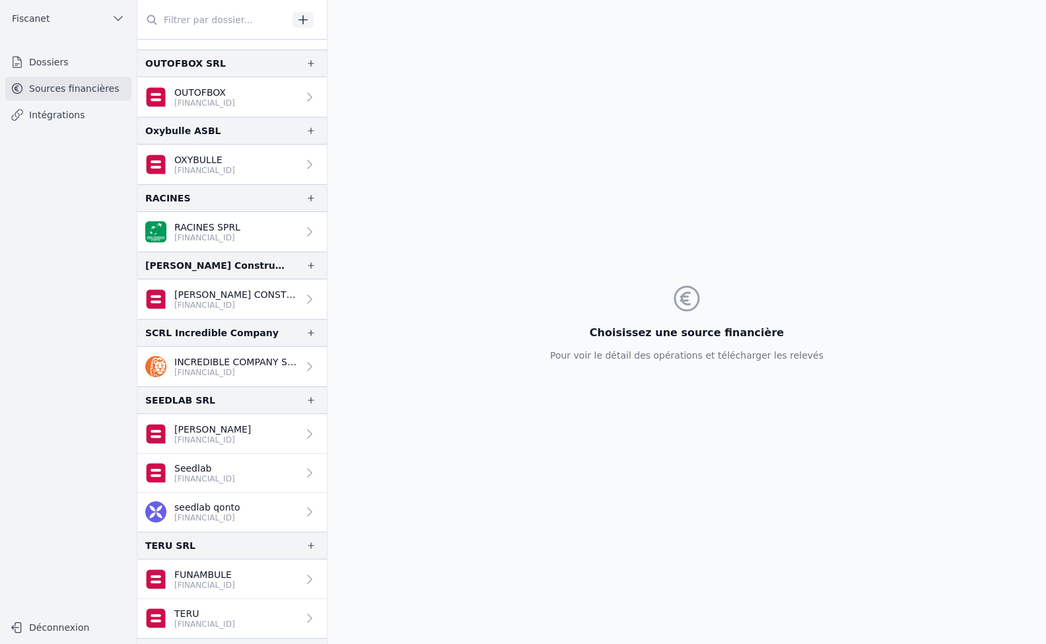
scroll to position [1884, 0]
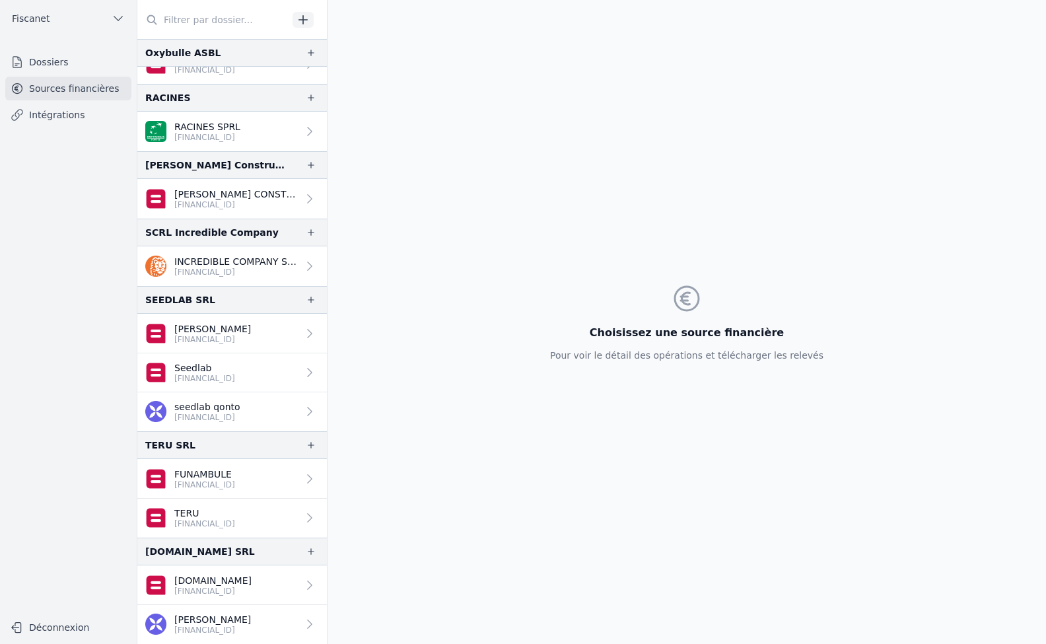
click at [87, 68] on link "Dossiers" at bounding box center [68, 62] width 126 height 24
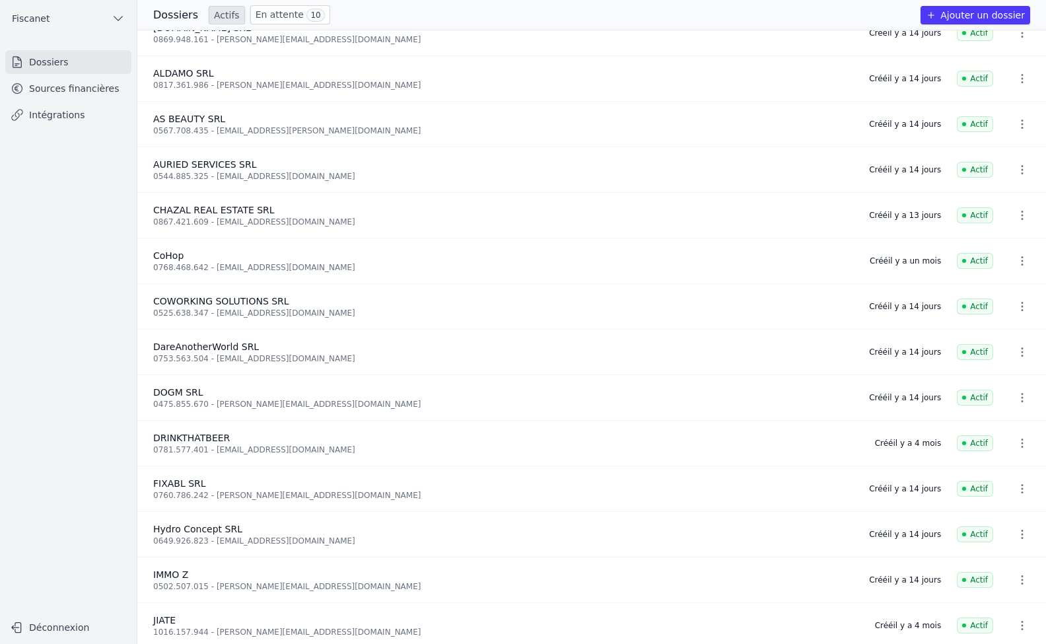
scroll to position [132, 0]
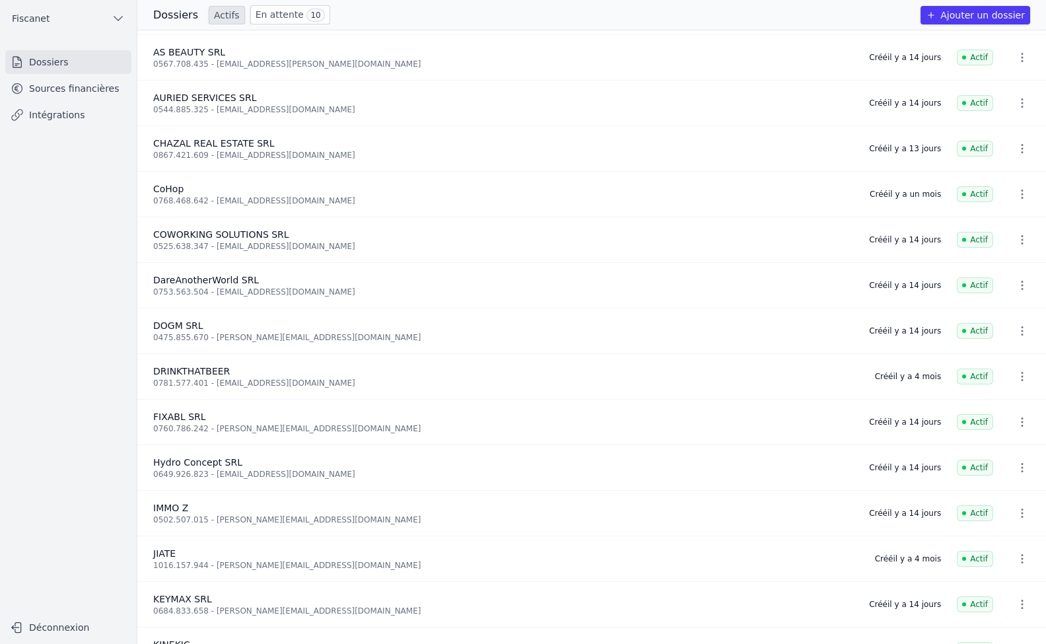
click at [91, 91] on link "Sources financières" at bounding box center [68, 89] width 126 height 24
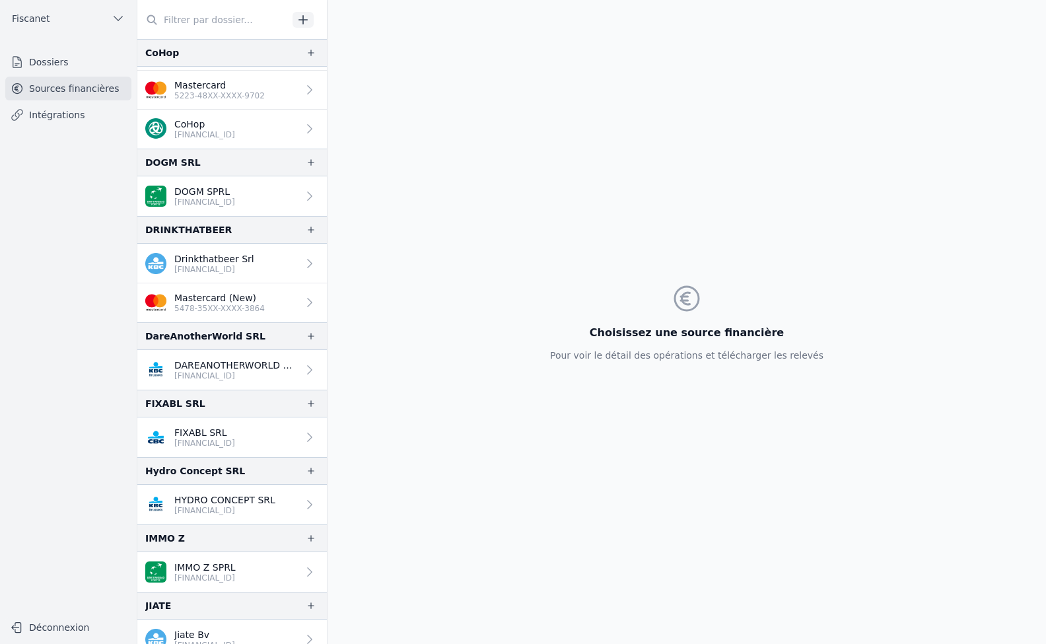
scroll to position [793, 0]
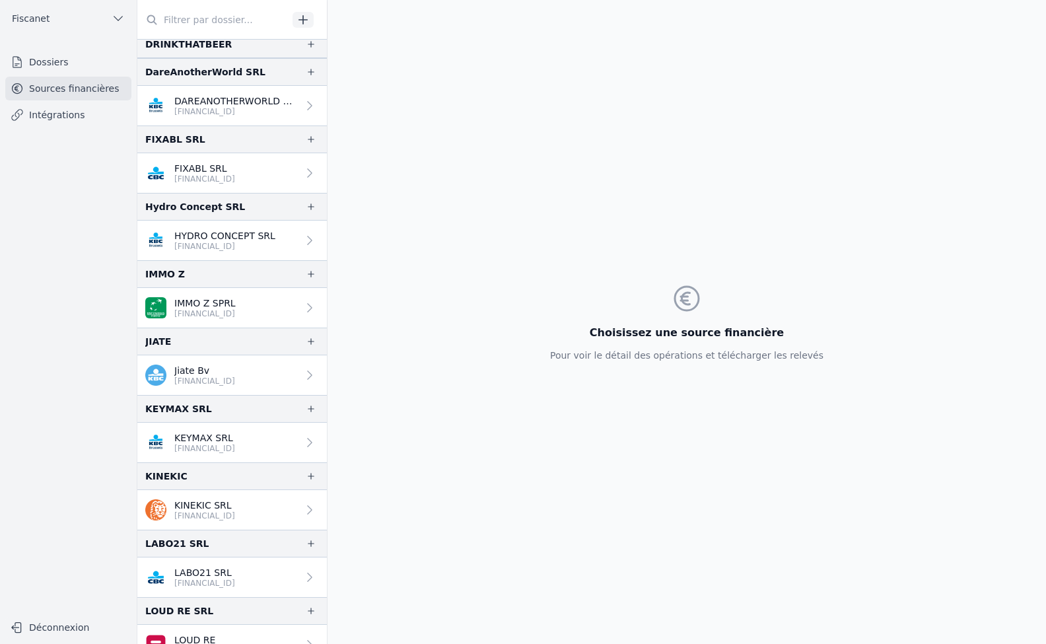
click at [68, 67] on link "Dossiers" at bounding box center [68, 62] width 126 height 24
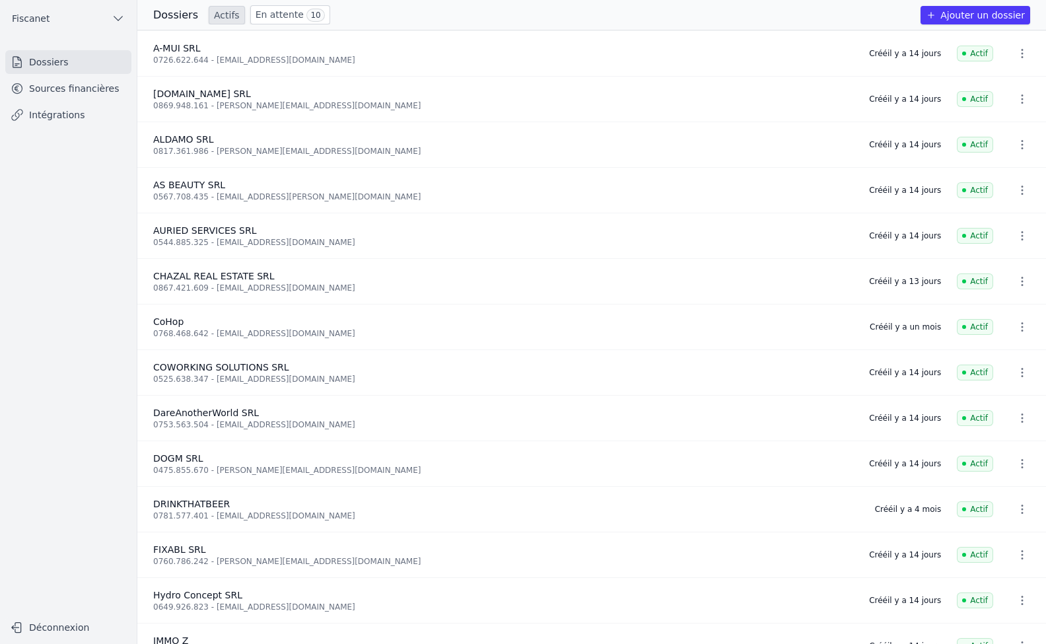
scroll to position [66, 0]
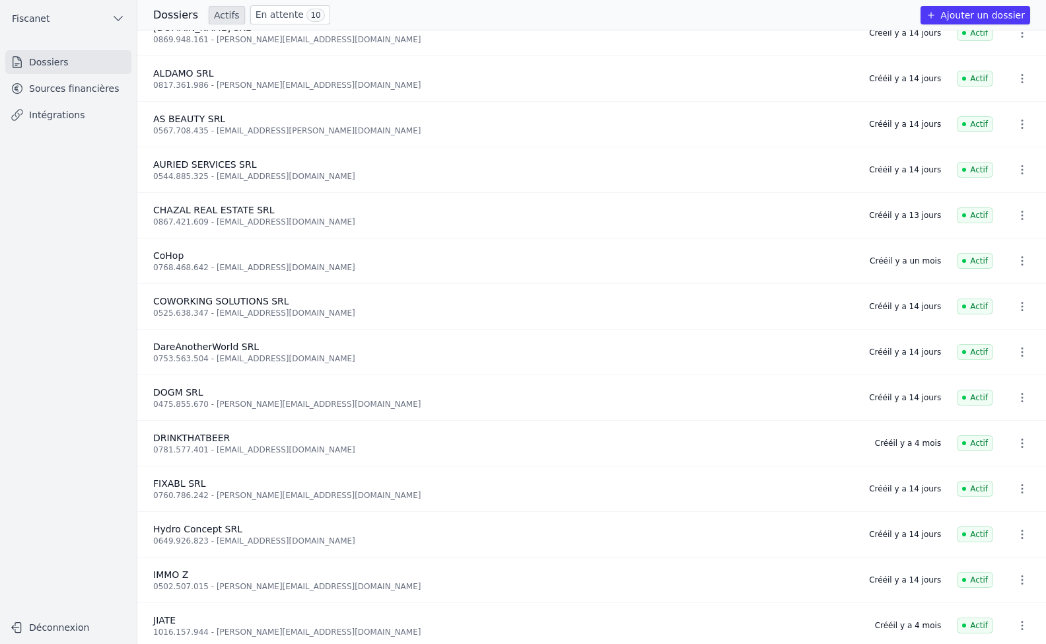
click at [87, 94] on link "Sources financières" at bounding box center [68, 89] width 126 height 24
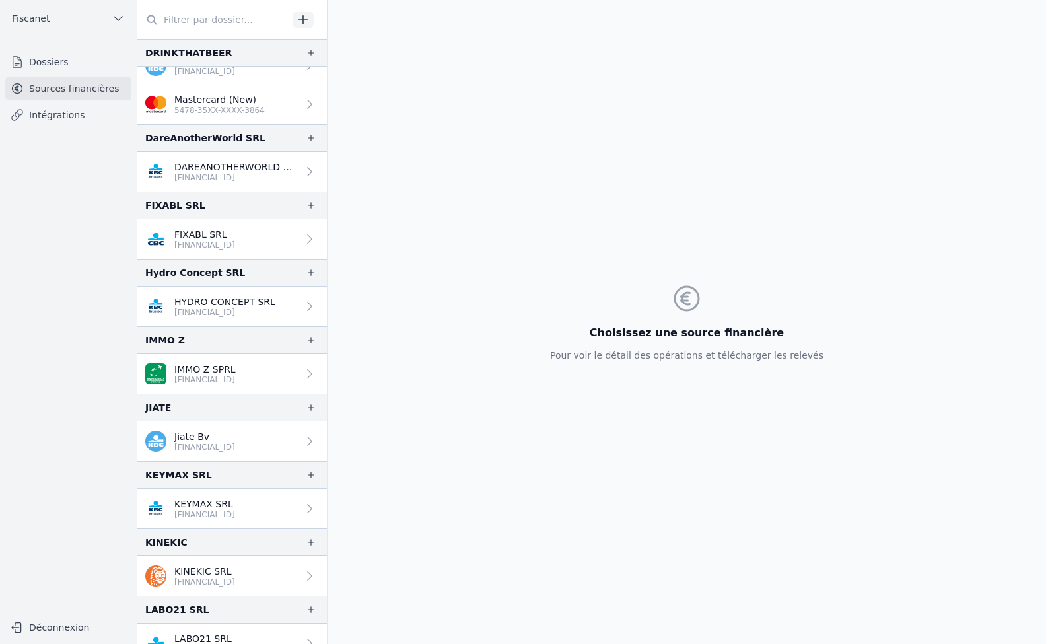
scroll to position [793, 0]
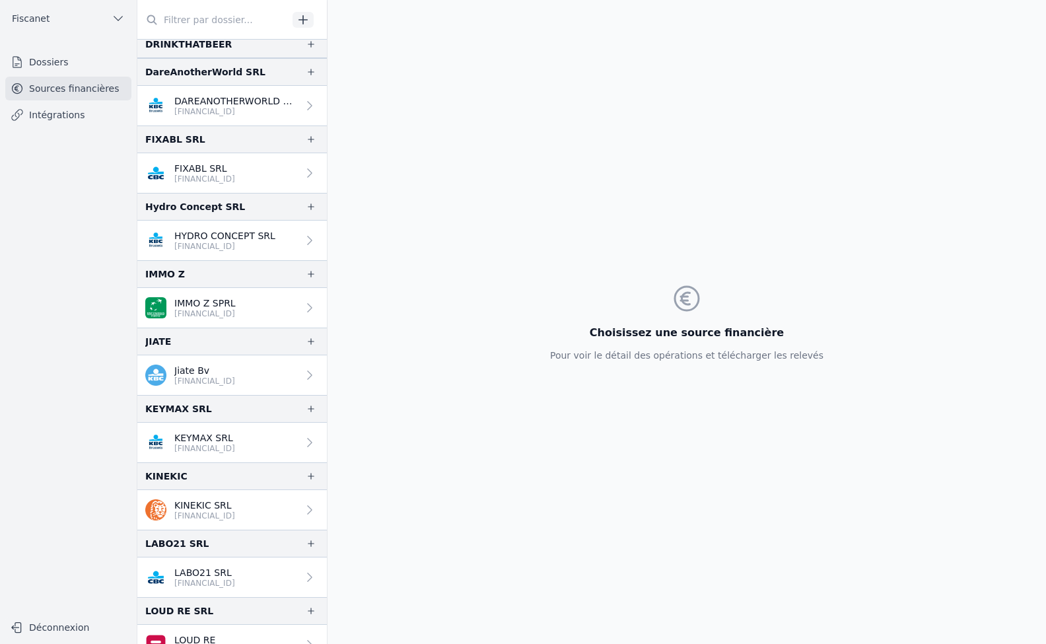
click at [66, 66] on link "Dossiers" at bounding box center [68, 62] width 126 height 24
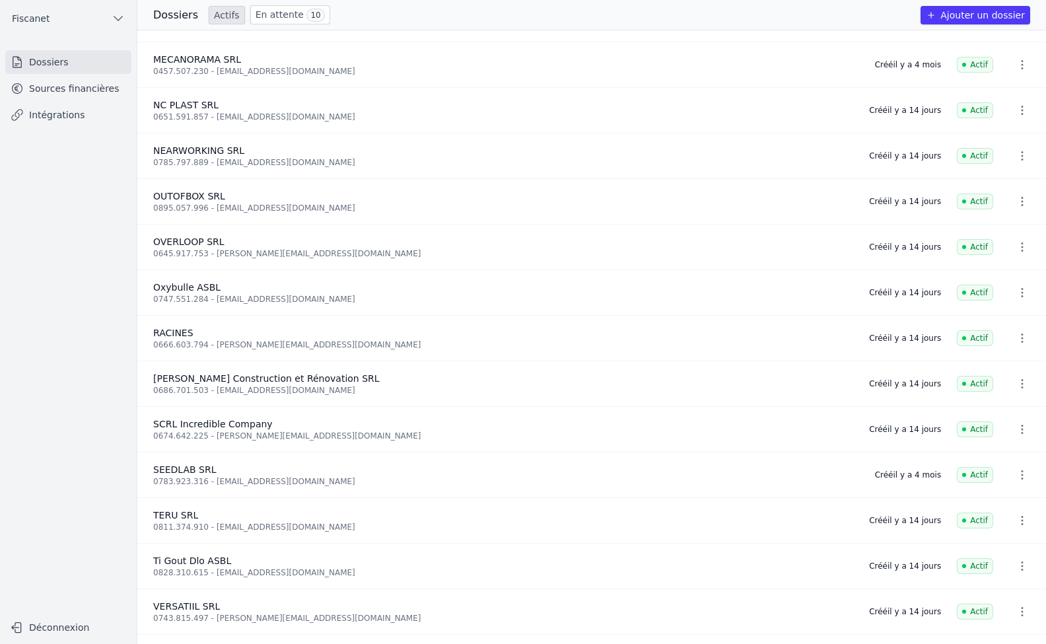
scroll to position [925, 0]
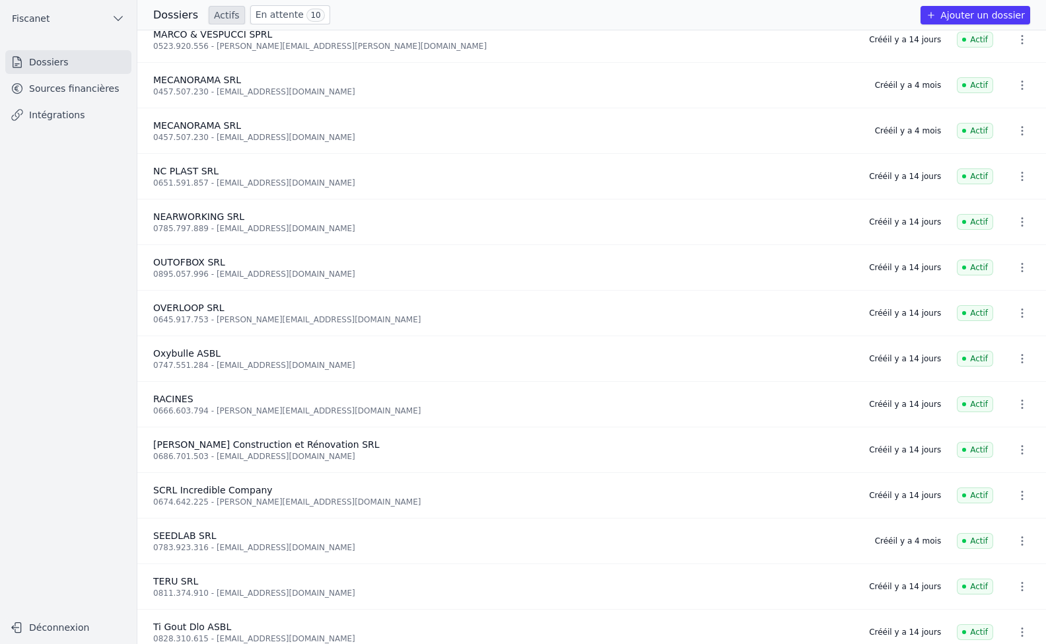
click at [70, 85] on link "Sources financières" at bounding box center [68, 89] width 126 height 24
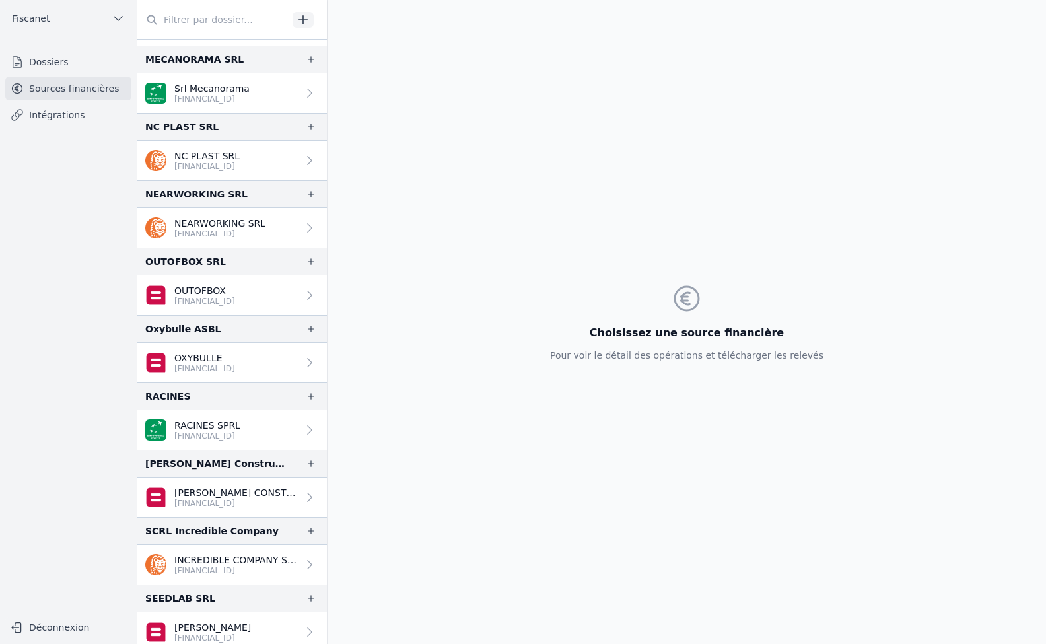
scroll to position [1718, 0]
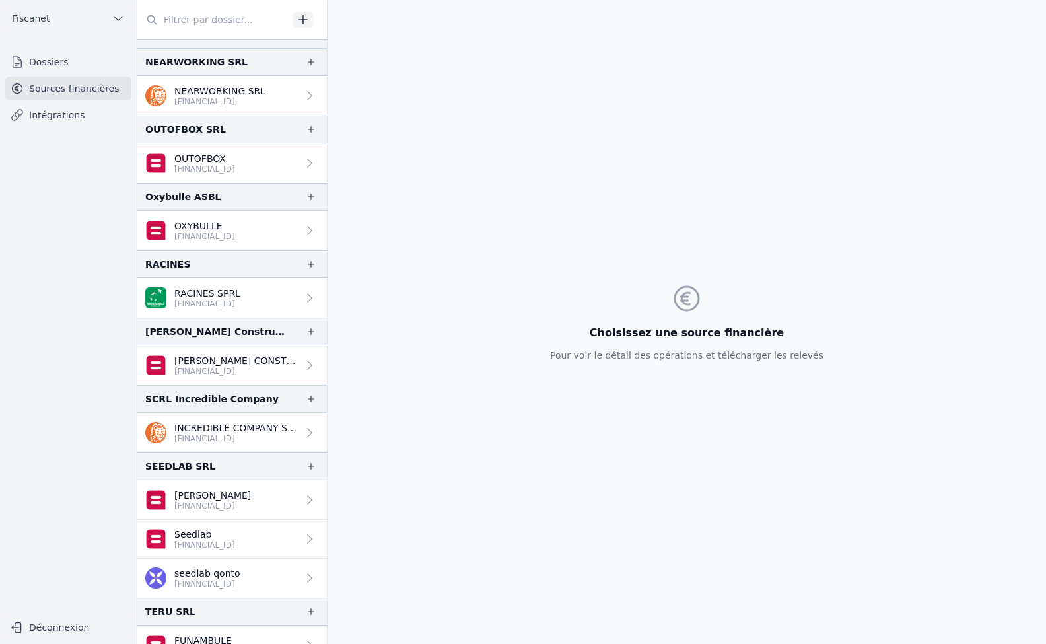
click at [65, 80] on link "Sources financières" at bounding box center [68, 89] width 126 height 24
click at [54, 59] on link "Dossiers" at bounding box center [68, 62] width 126 height 24
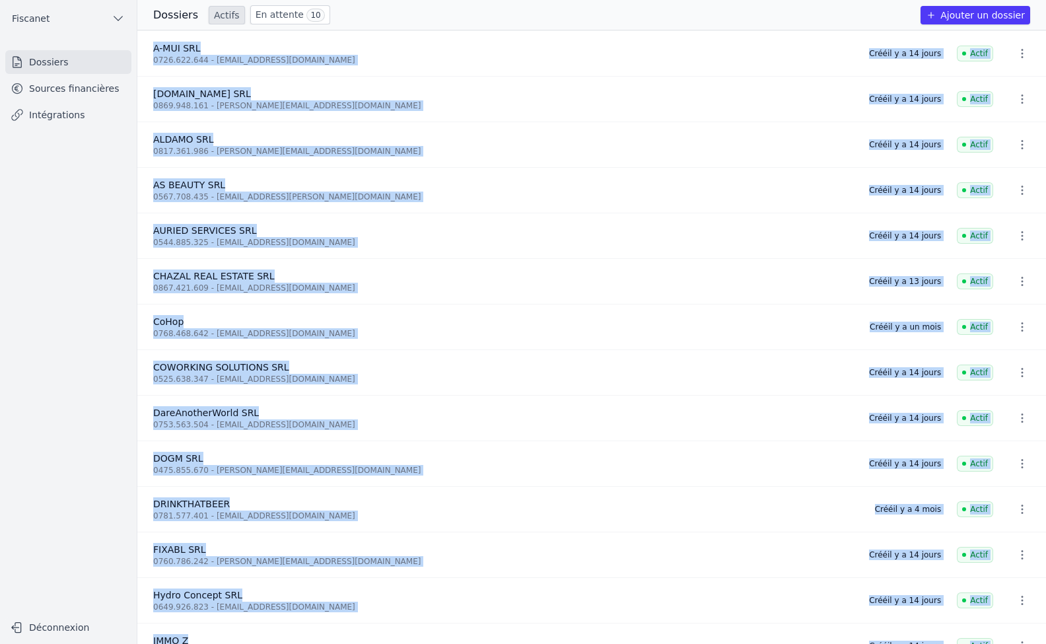
drag, startPoint x: 349, startPoint y: 626, endPoint x: 145, endPoint y: 44, distance: 616.7
click at [55, 67] on link "Dossiers" at bounding box center [68, 62] width 126 height 24
click at [67, 85] on link "Sources financières" at bounding box center [68, 89] width 126 height 24
